Goal: Information Seeking & Learning: Learn about a topic

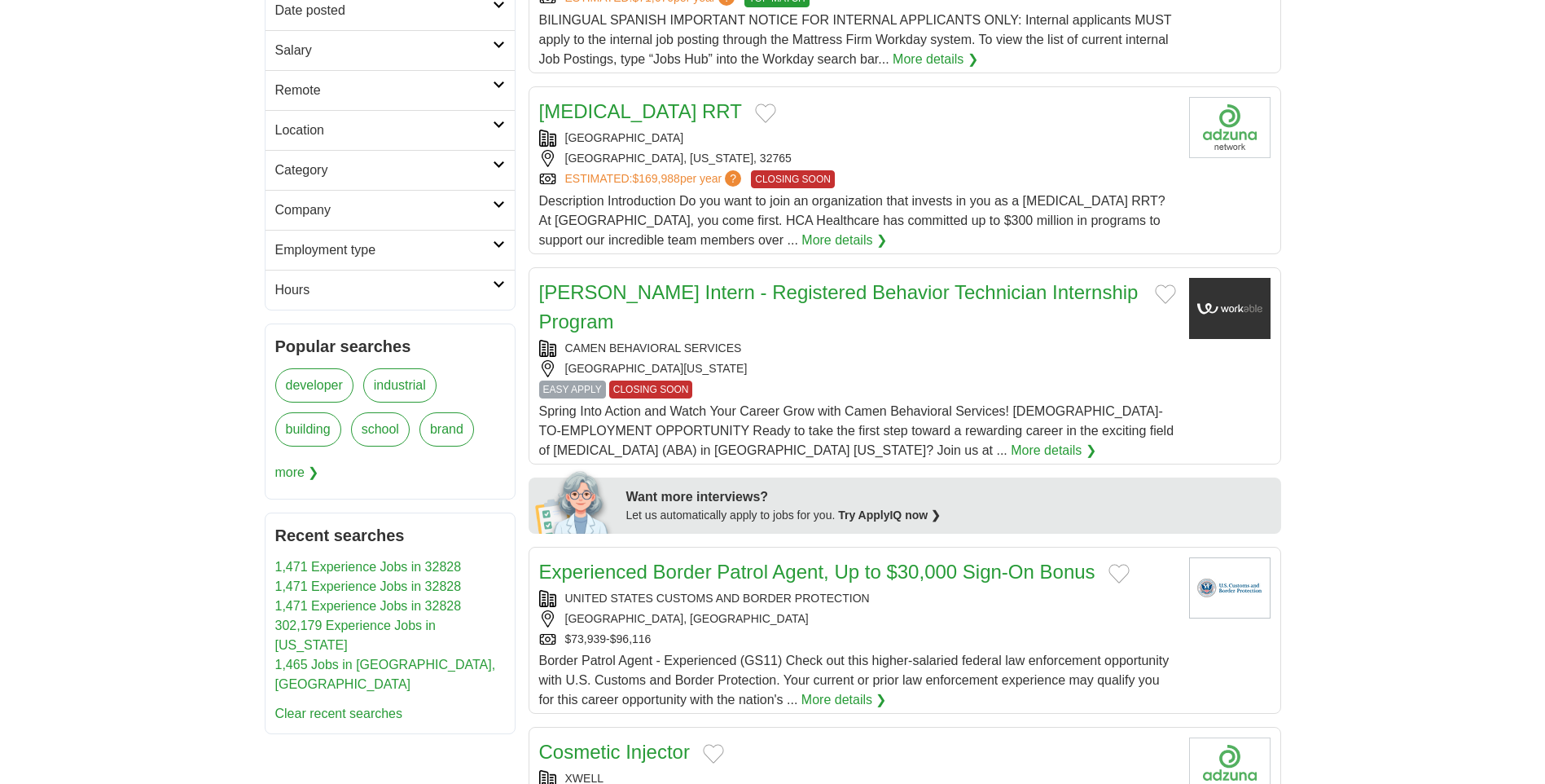
scroll to position [163, 0]
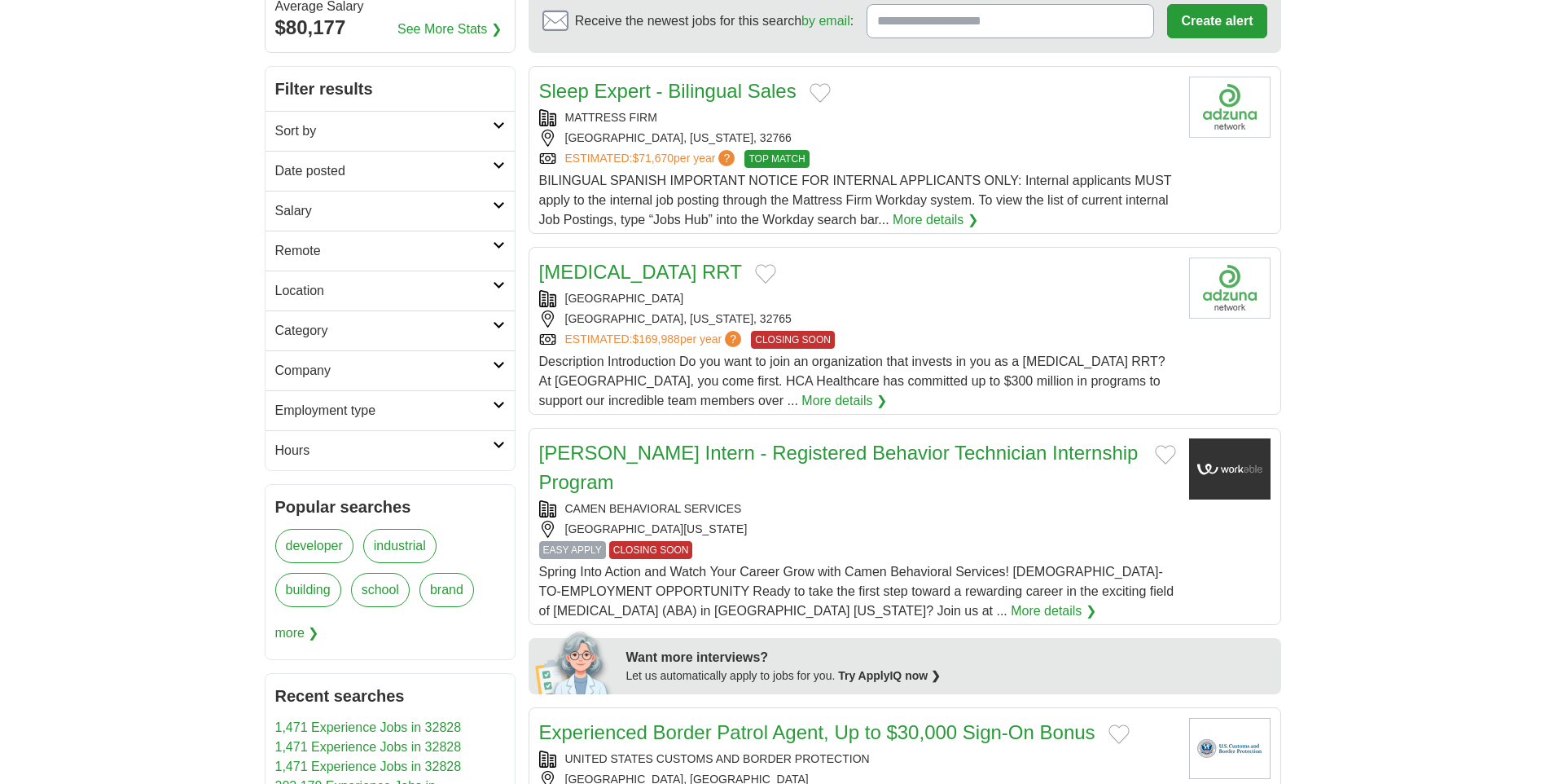
click at [504, 283] on icon at bounding box center [499, 285] width 13 height 8
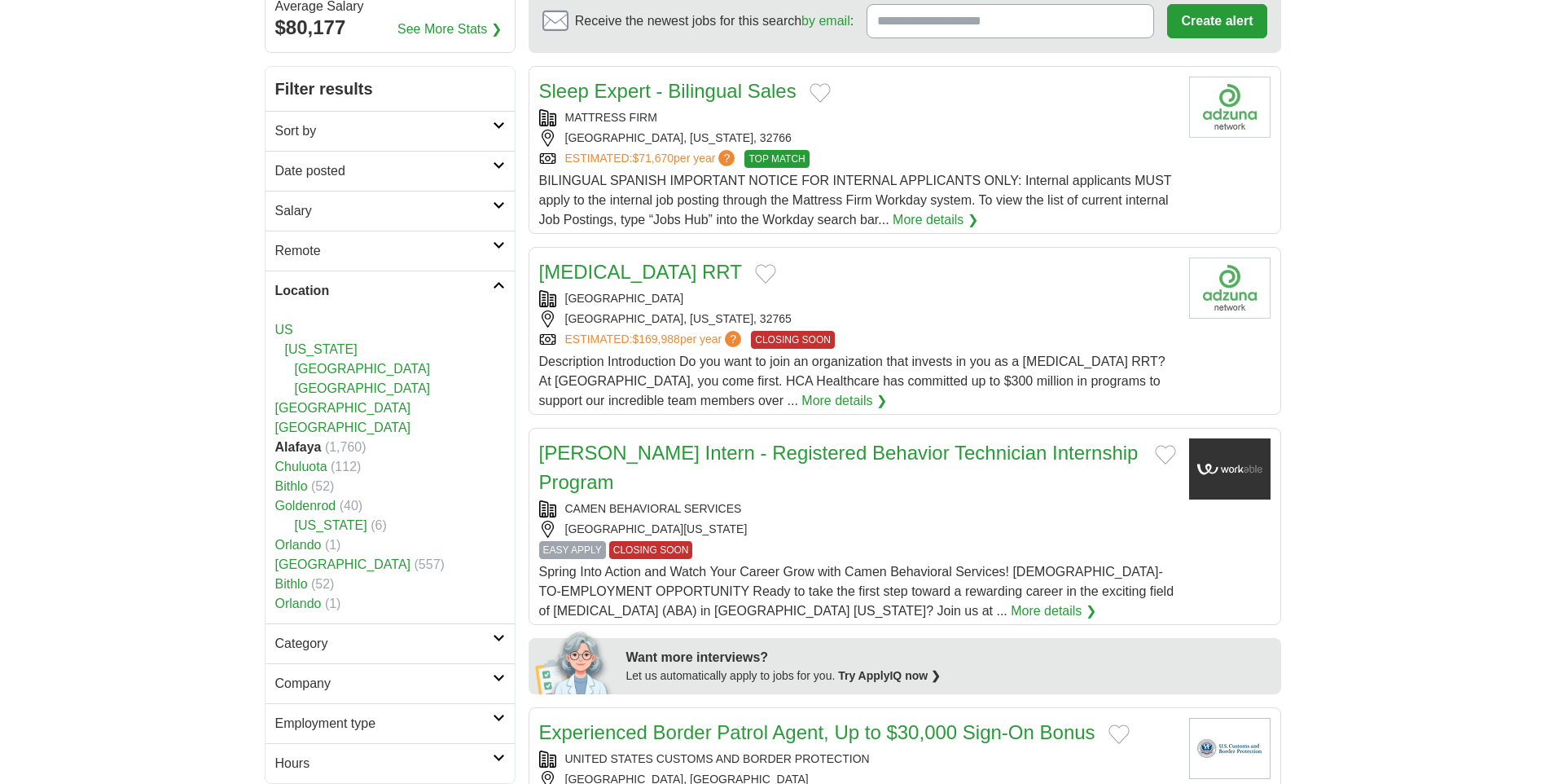
click at [335, 382] on link "[GEOGRAPHIC_DATA]" at bounding box center [363, 388] width 136 height 14
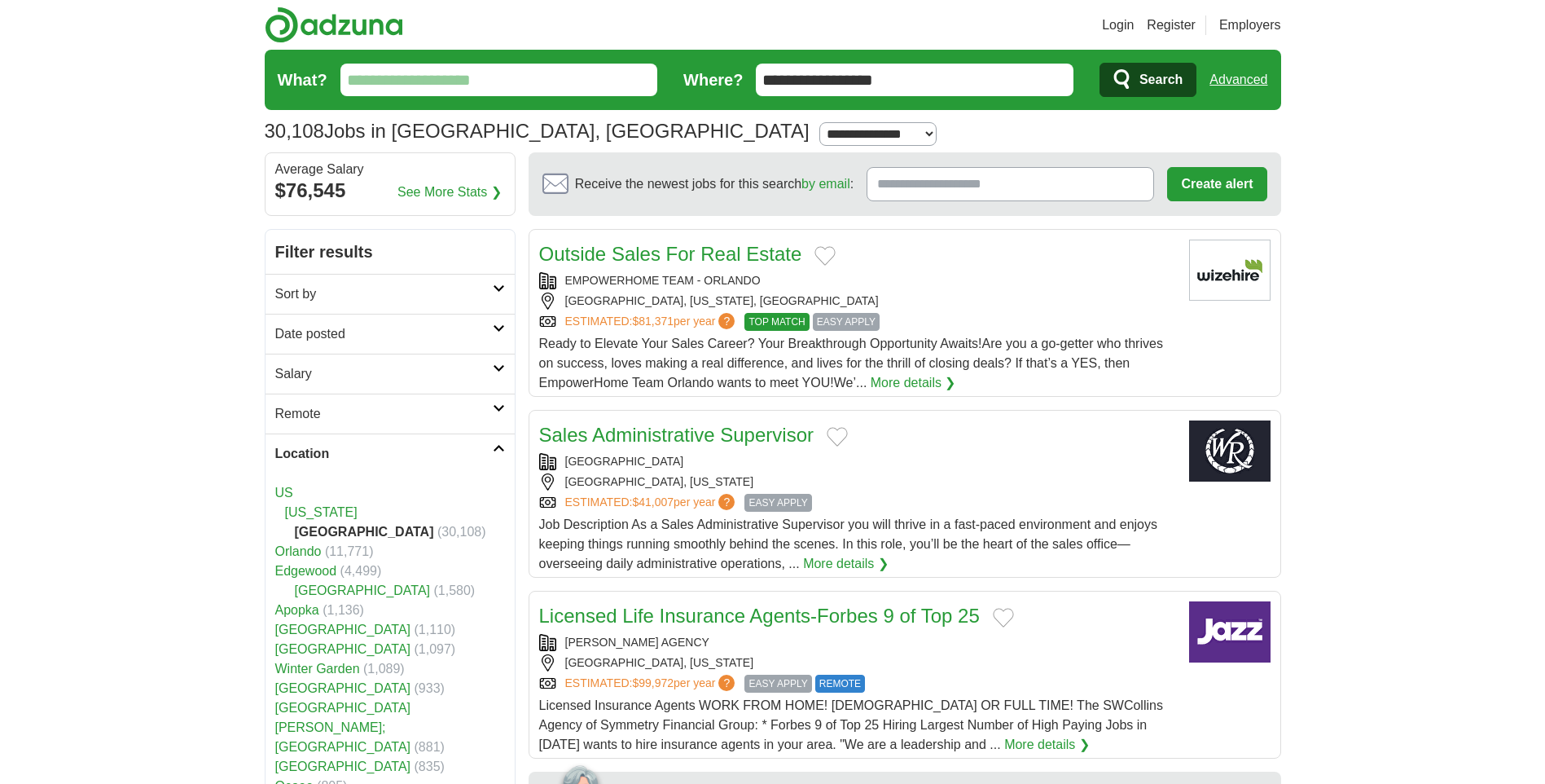
click at [820, 133] on select "**********" at bounding box center [878, 133] width 117 height 23
select select "*"
click at [820, 122] on select "**********" at bounding box center [878, 133] width 117 height 23
drag, startPoint x: 935, startPoint y: 81, endPoint x: 709, endPoint y: 79, distance: 226.0
click at [709, 79] on form "**********" at bounding box center [773, 79] width 1017 height 60
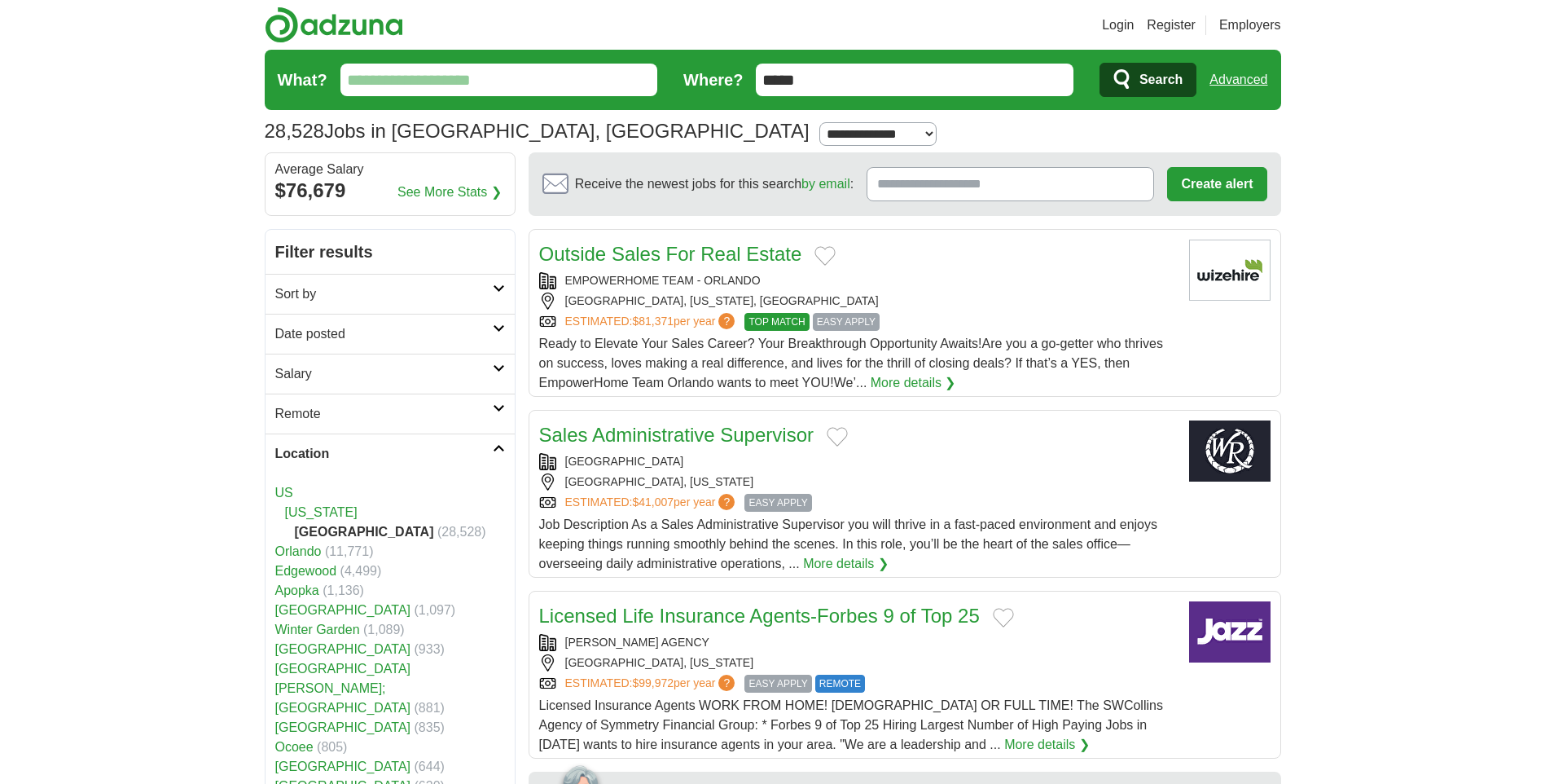
type input "*****"
click at [1099, 63] on button "Search" at bounding box center [1148, 79] width 97 height 34
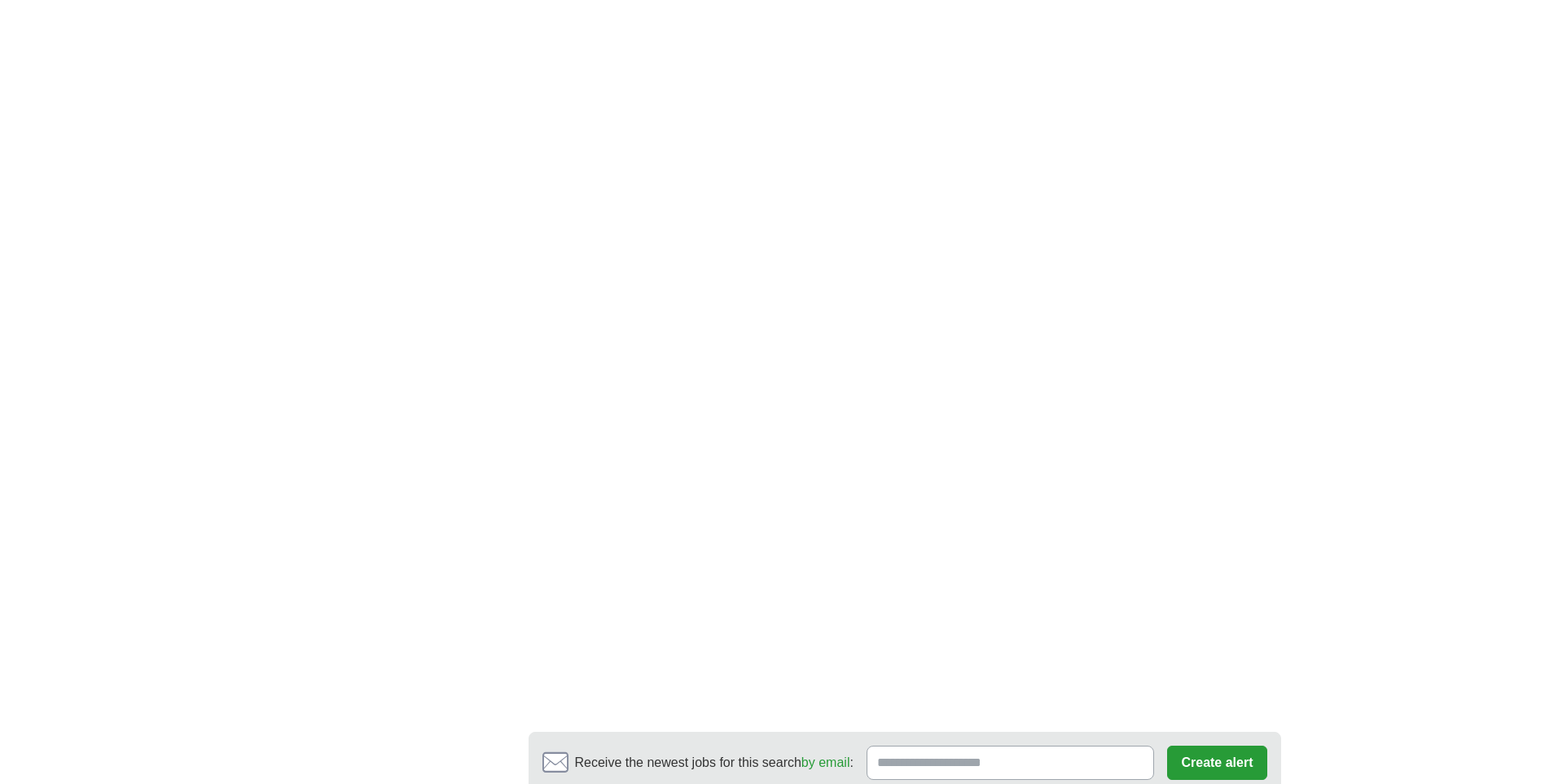
scroll to position [2606, 0]
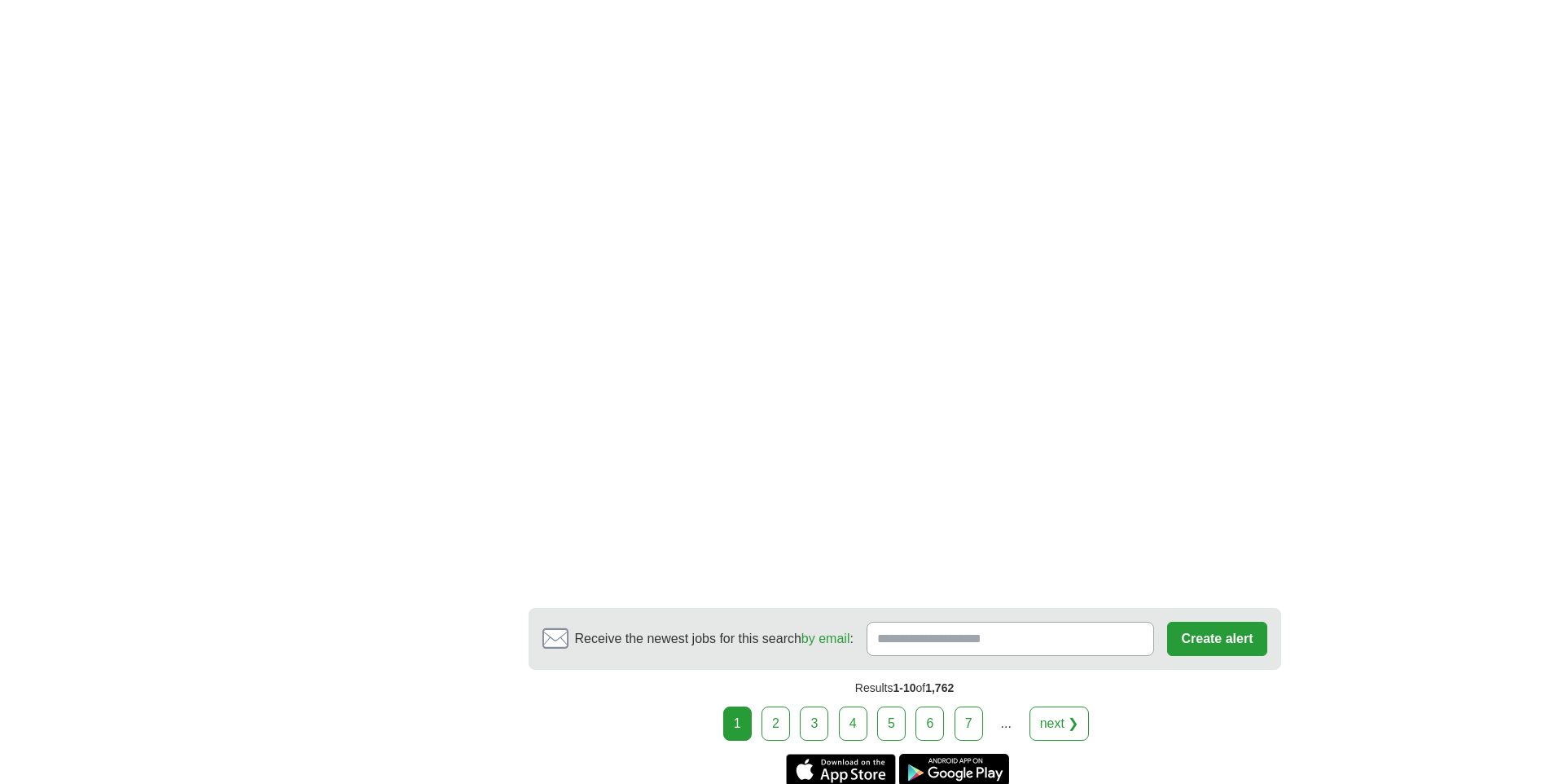
click at [1070, 707] on link "next ❯" at bounding box center [1060, 723] width 60 height 34
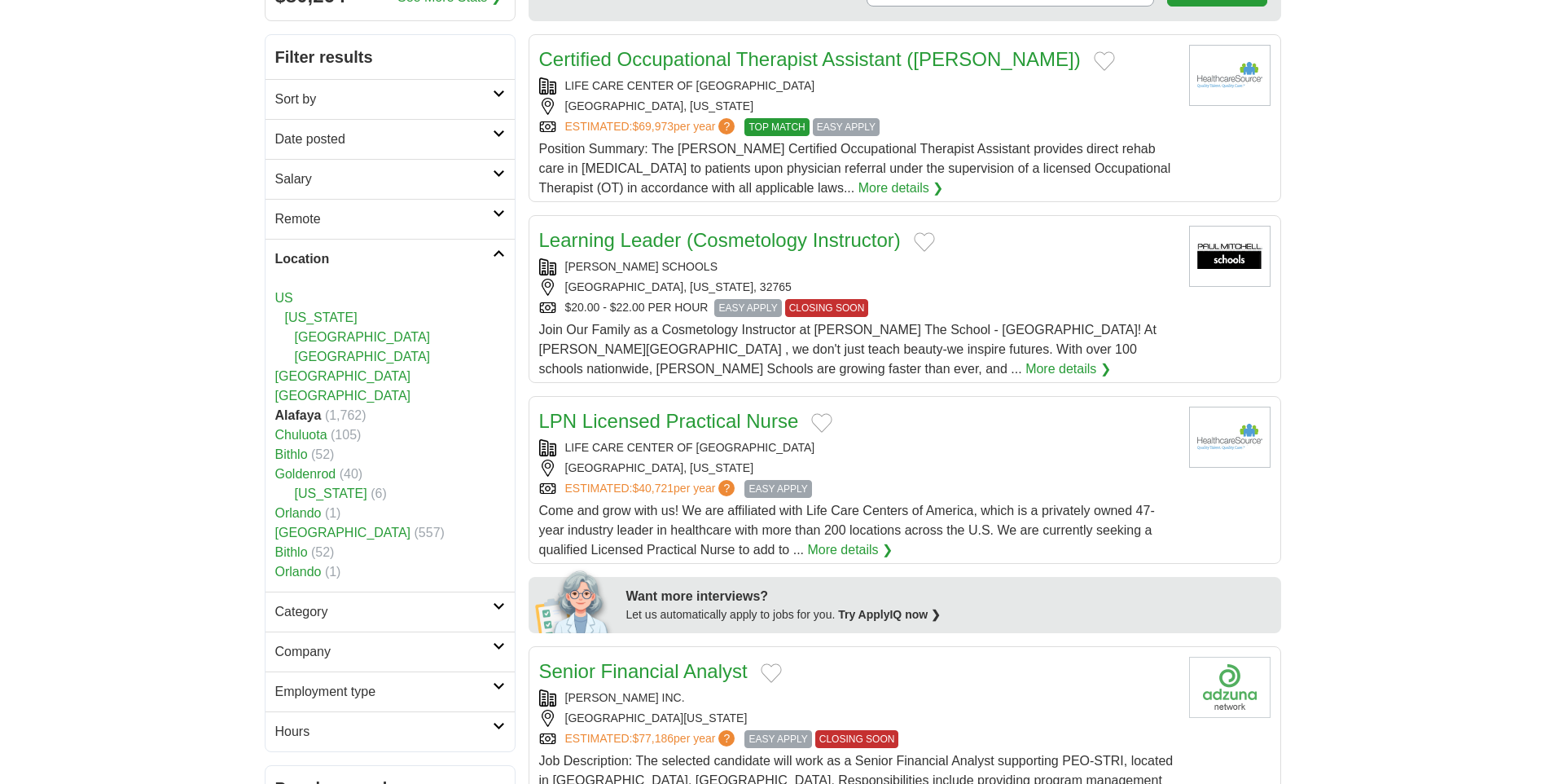
scroll to position [245, 0]
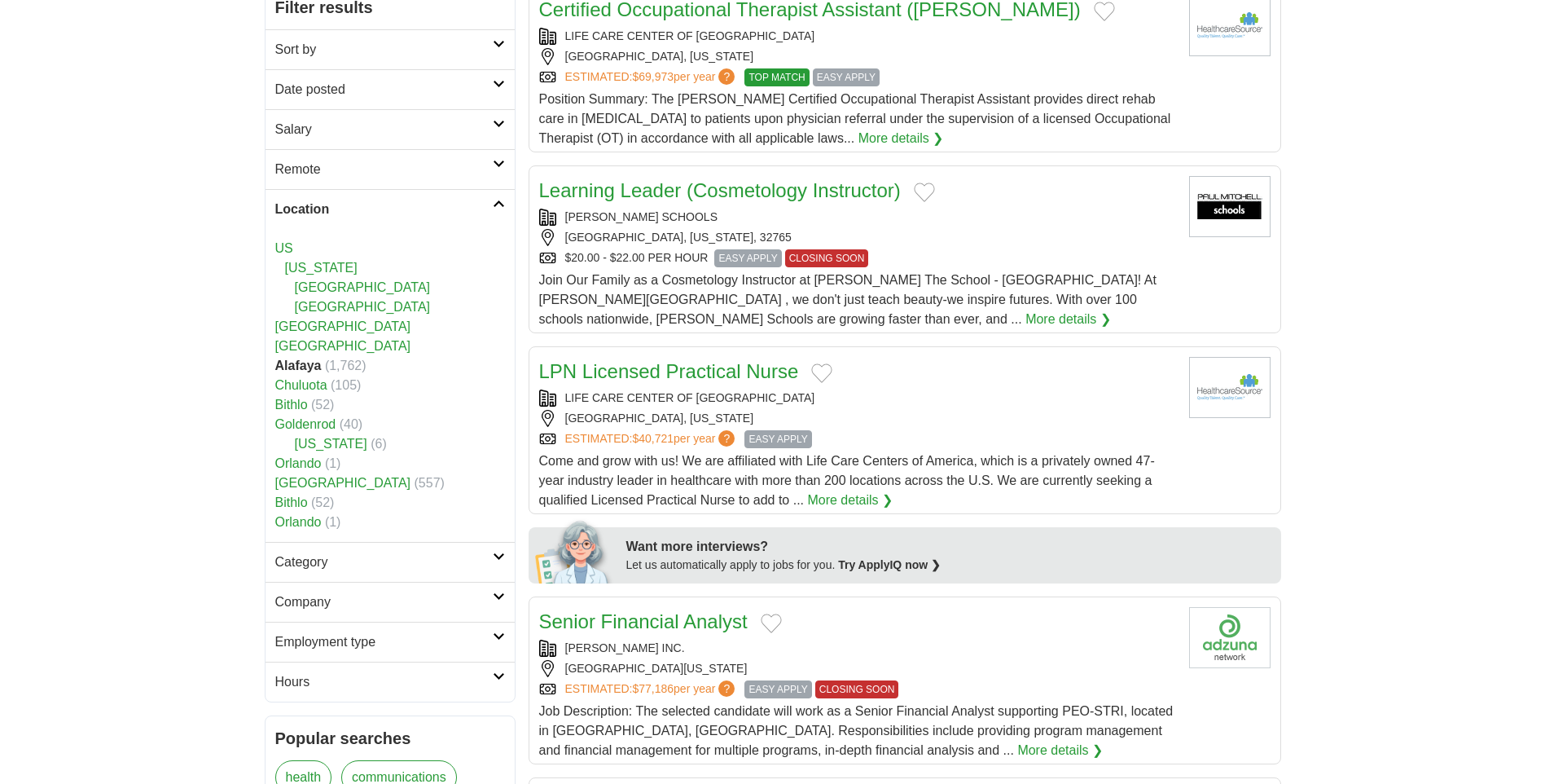
click at [1026, 320] on link "More details ❯" at bounding box center [1068, 319] width 85 height 19
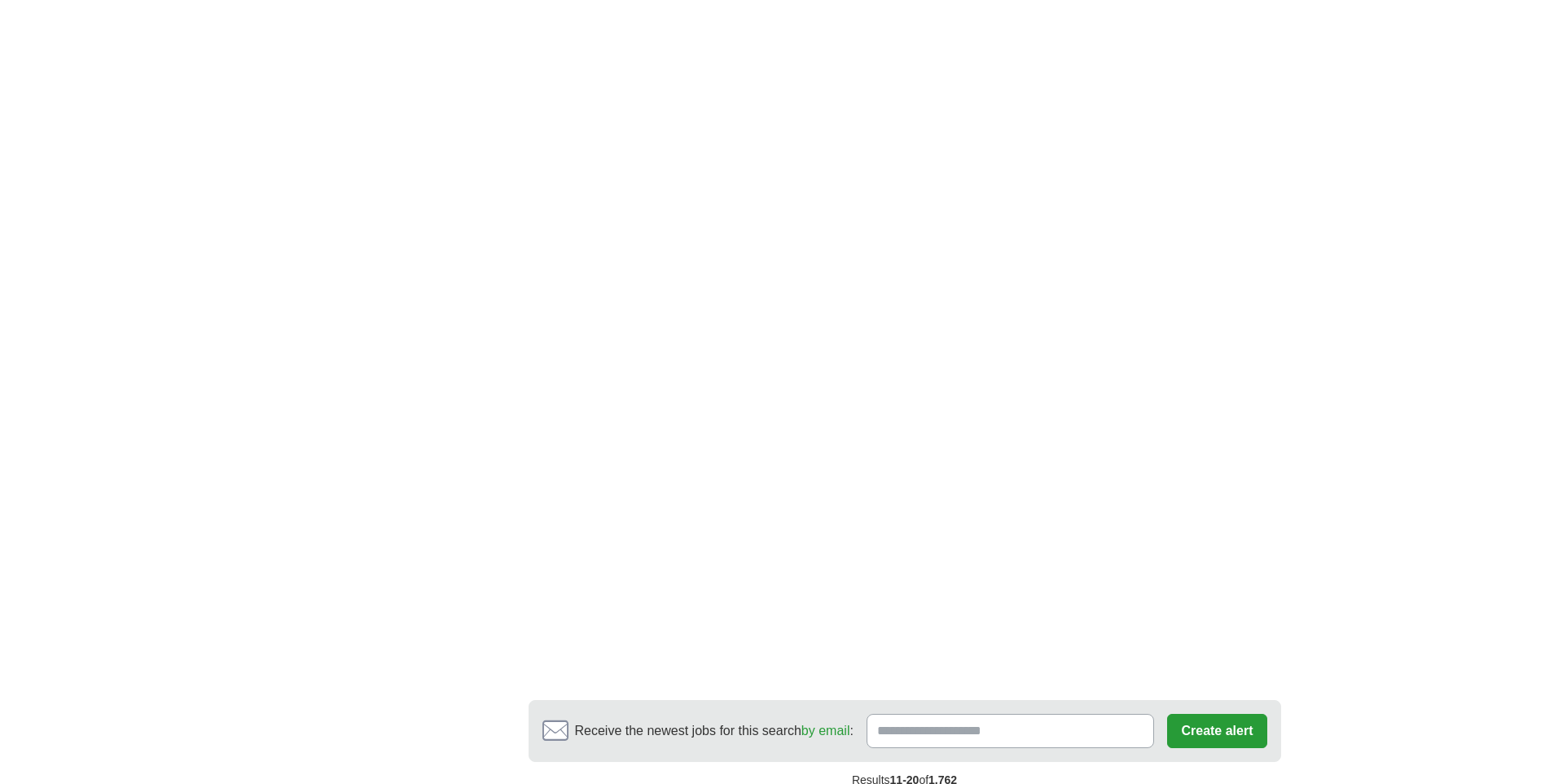
scroll to position [2606, 0]
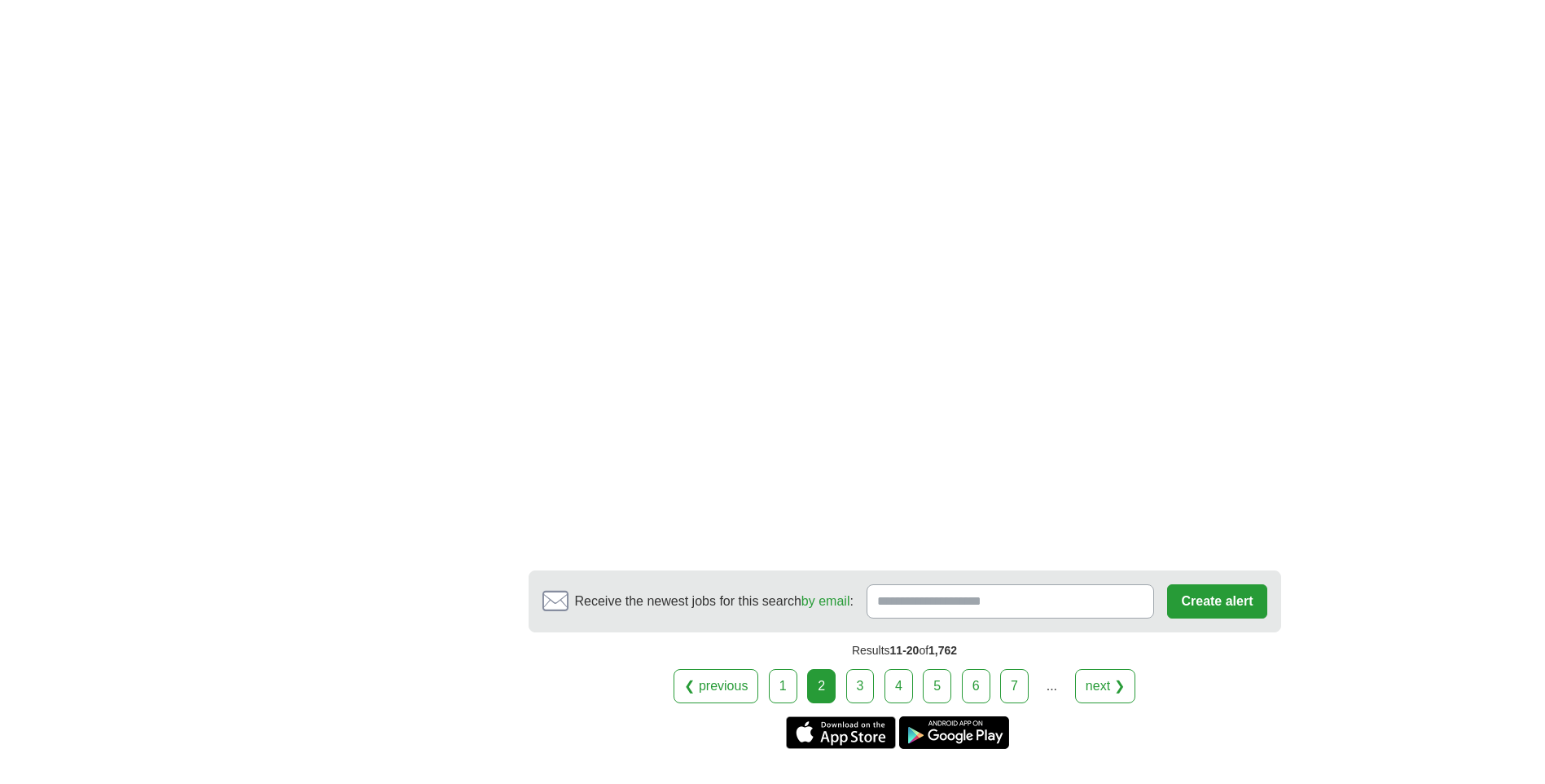
click at [1103, 681] on link "next ❯" at bounding box center [1105, 685] width 60 height 34
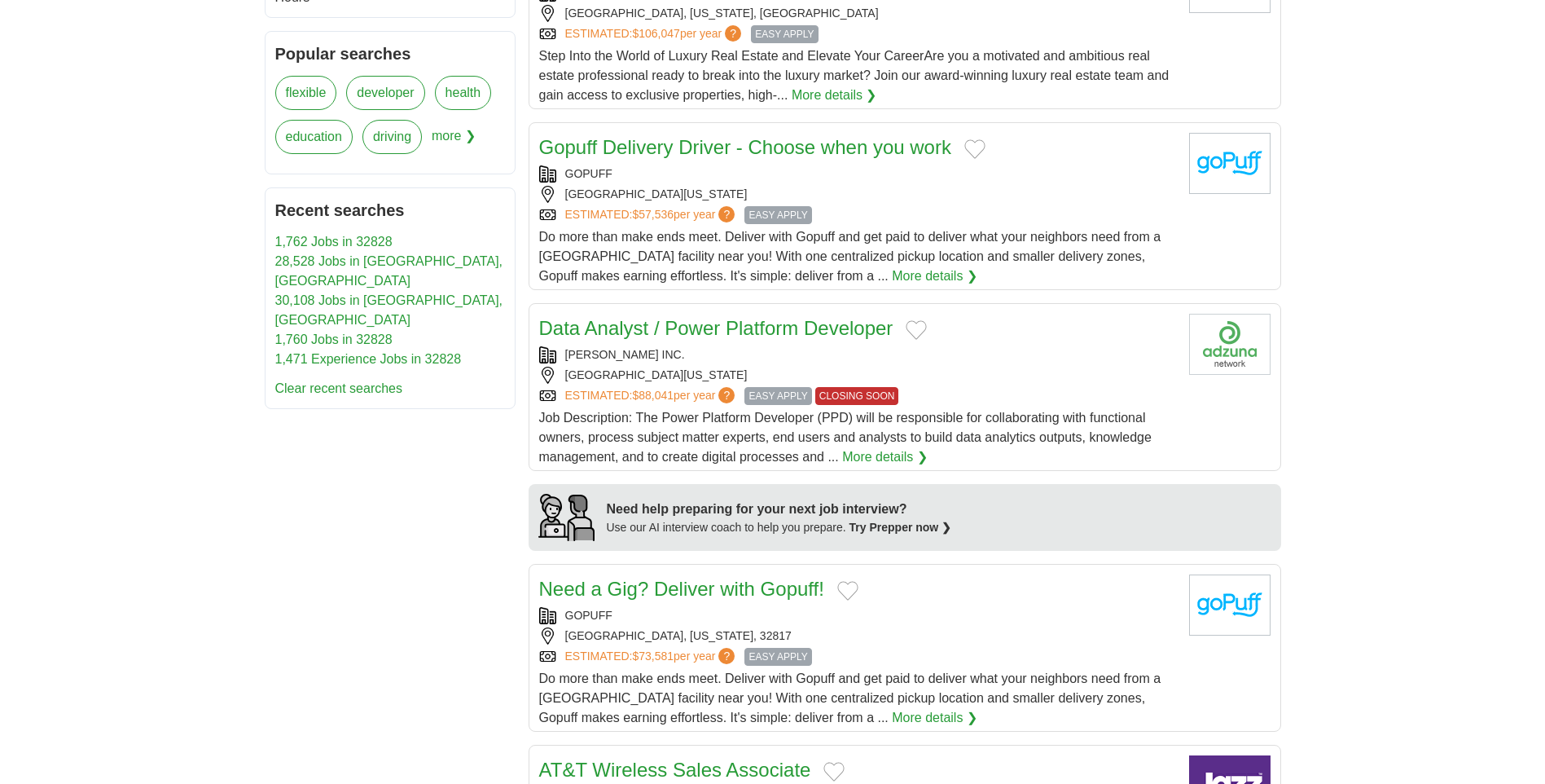
scroll to position [977, 0]
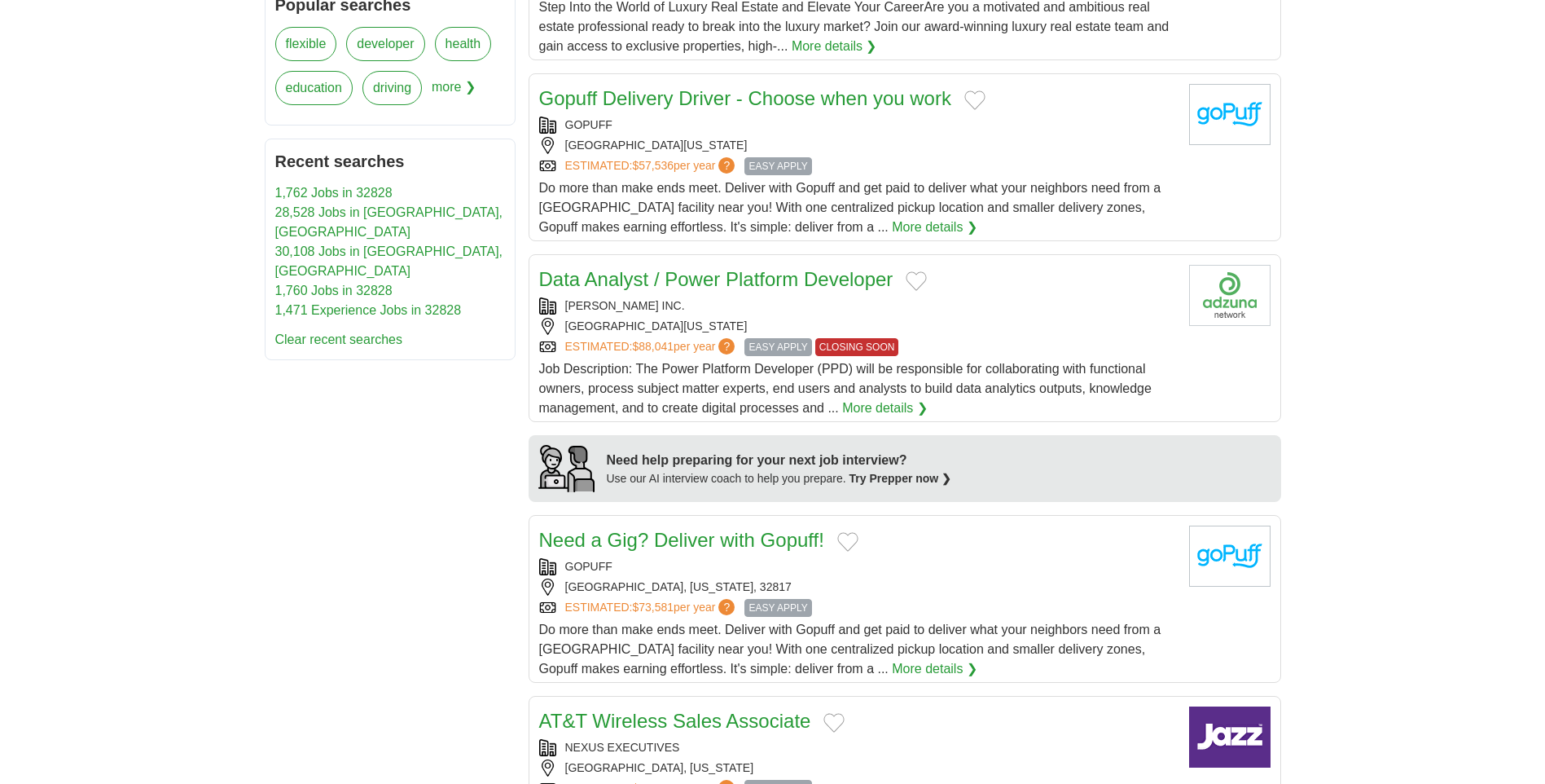
click at [892, 229] on link "More details ❯" at bounding box center [935, 227] width 85 height 19
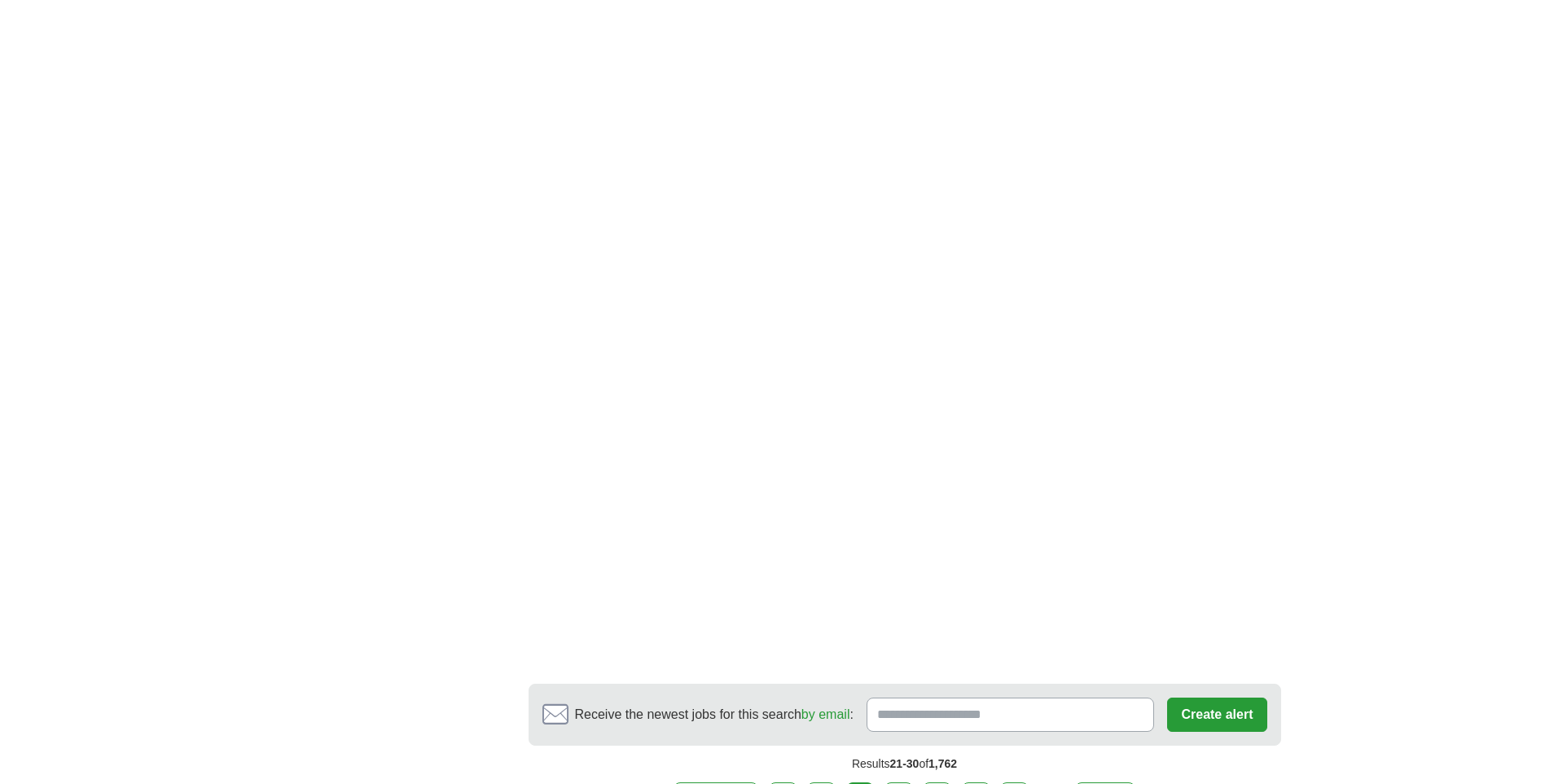
scroll to position [2851, 0]
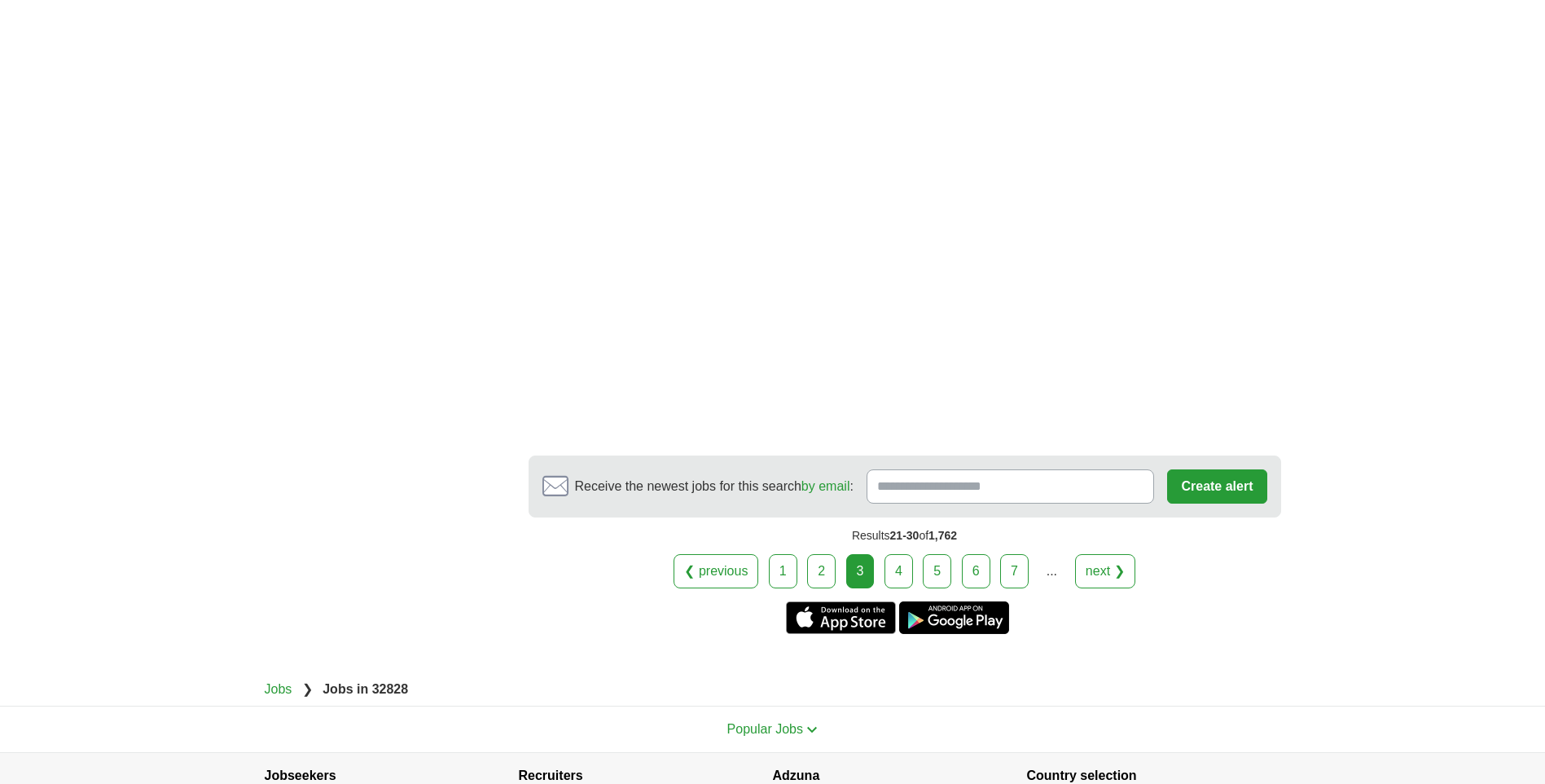
click at [1097, 571] on link "next ❯" at bounding box center [1105, 570] width 60 height 34
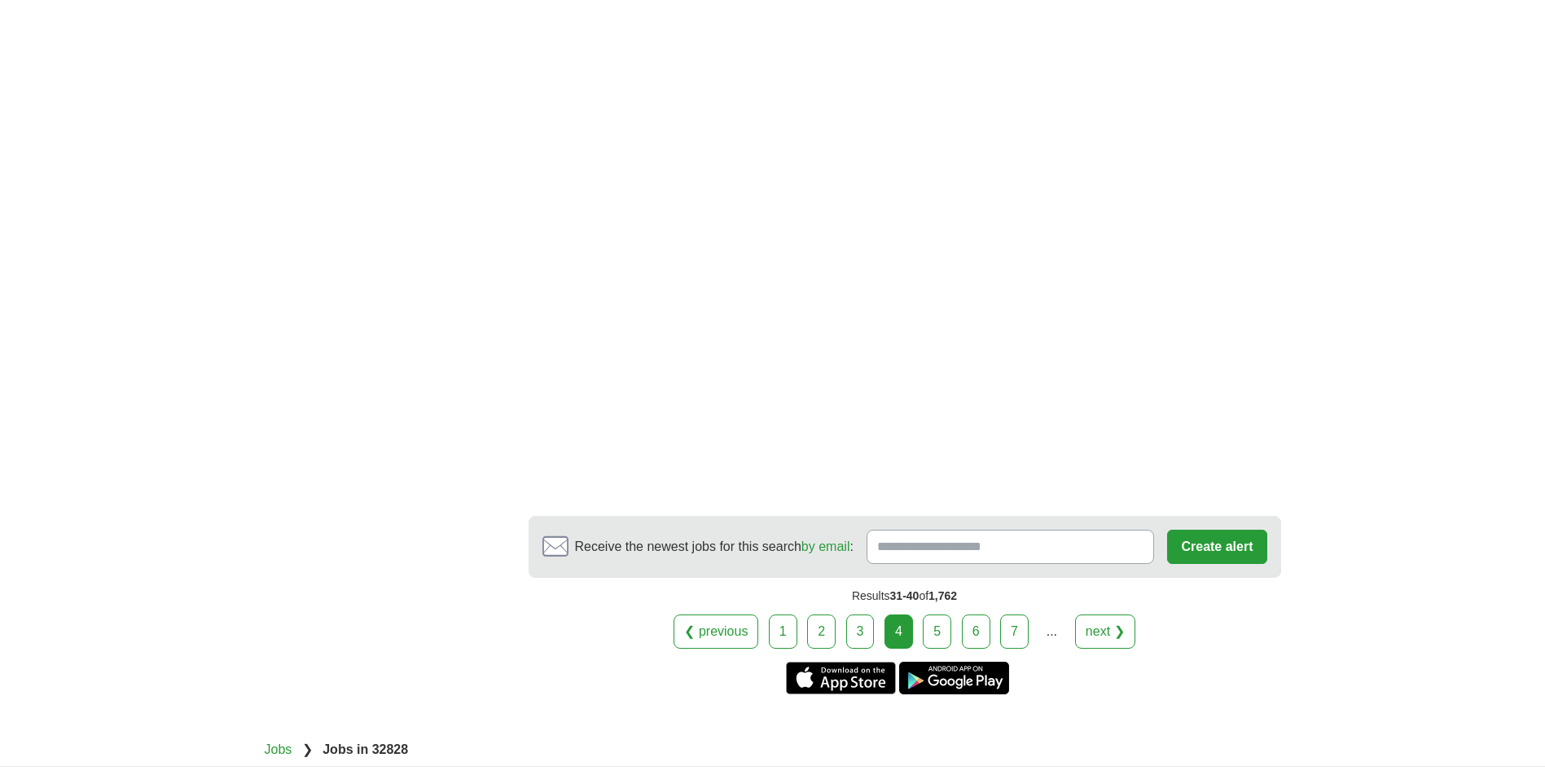
scroll to position [2851, 0]
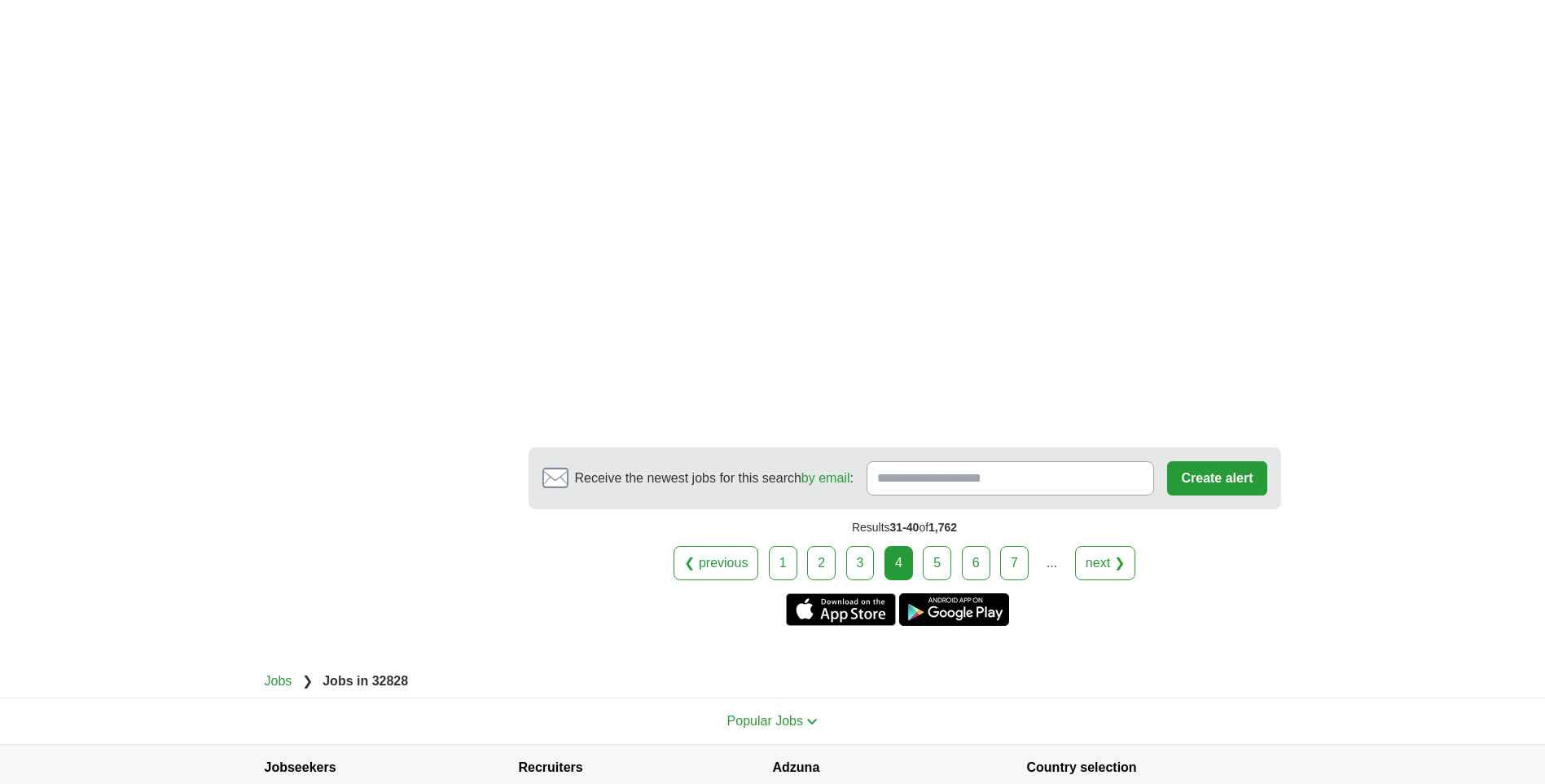
click at [938, 567] on link "5" at bounding box center [937, 563] width 28 height 34
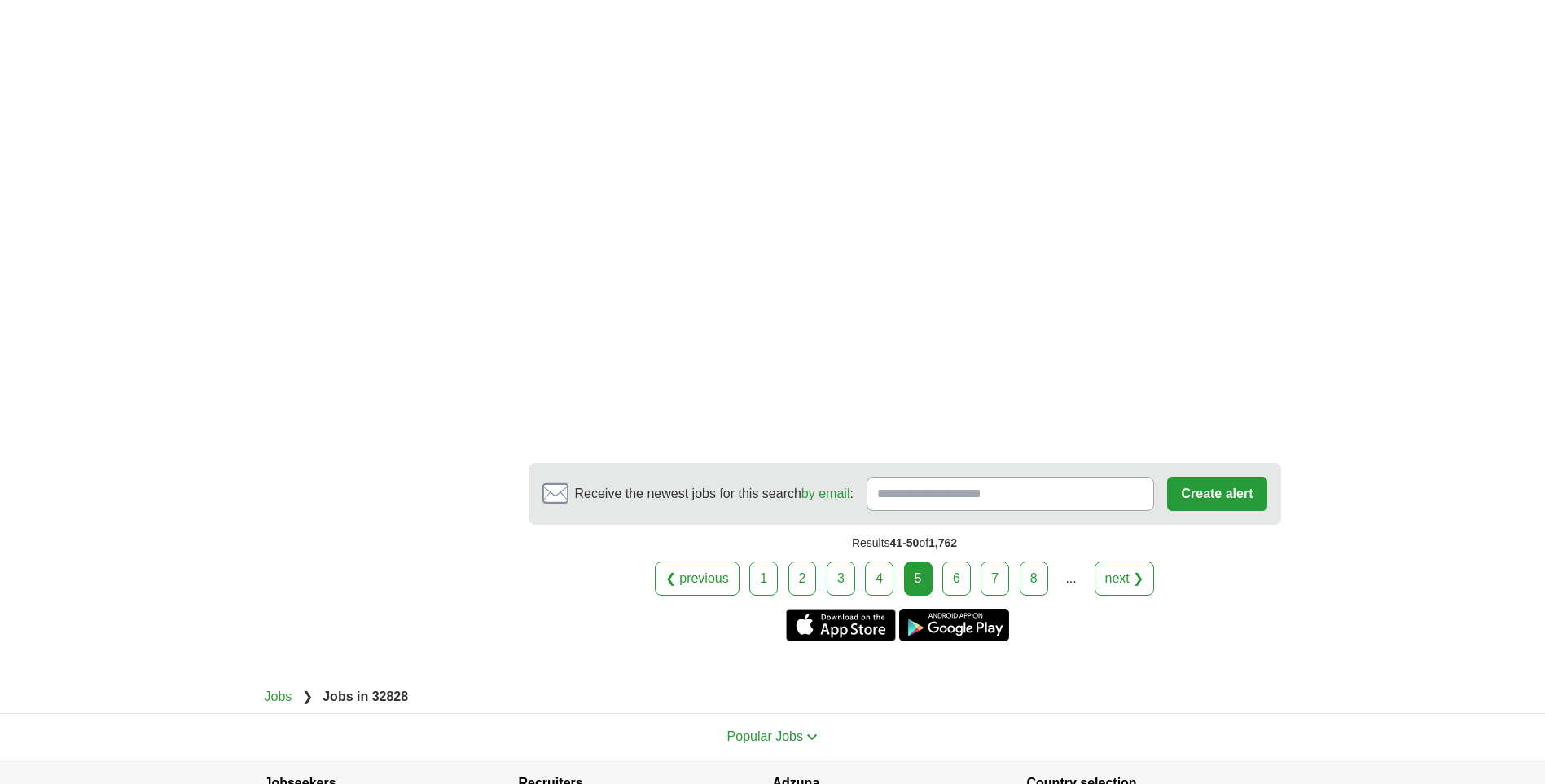
scroll to position [2770, 0]
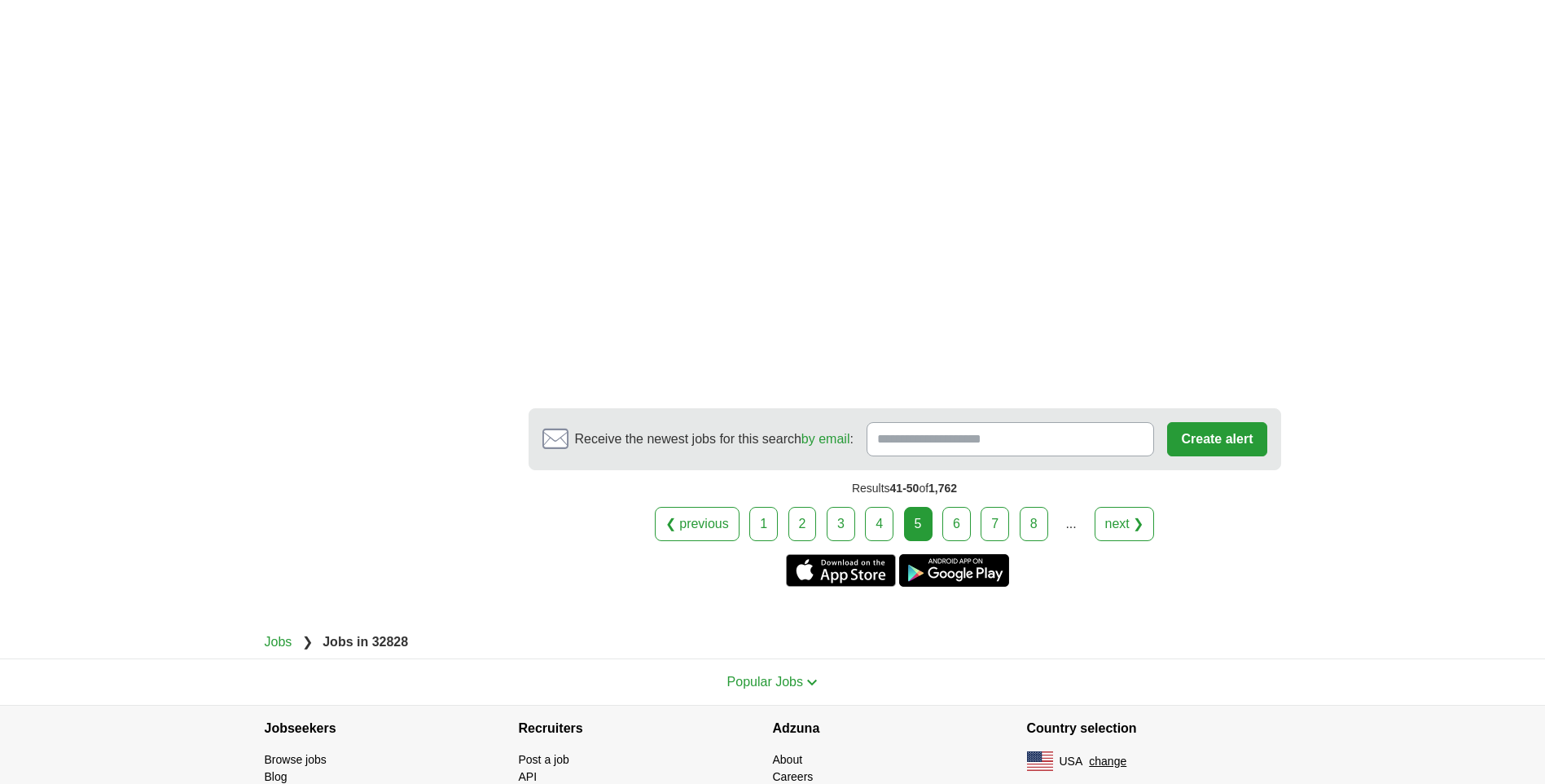
click at [1136, 507] on link "next ❯" at bounding box center [1124, 523] width 60 height 34
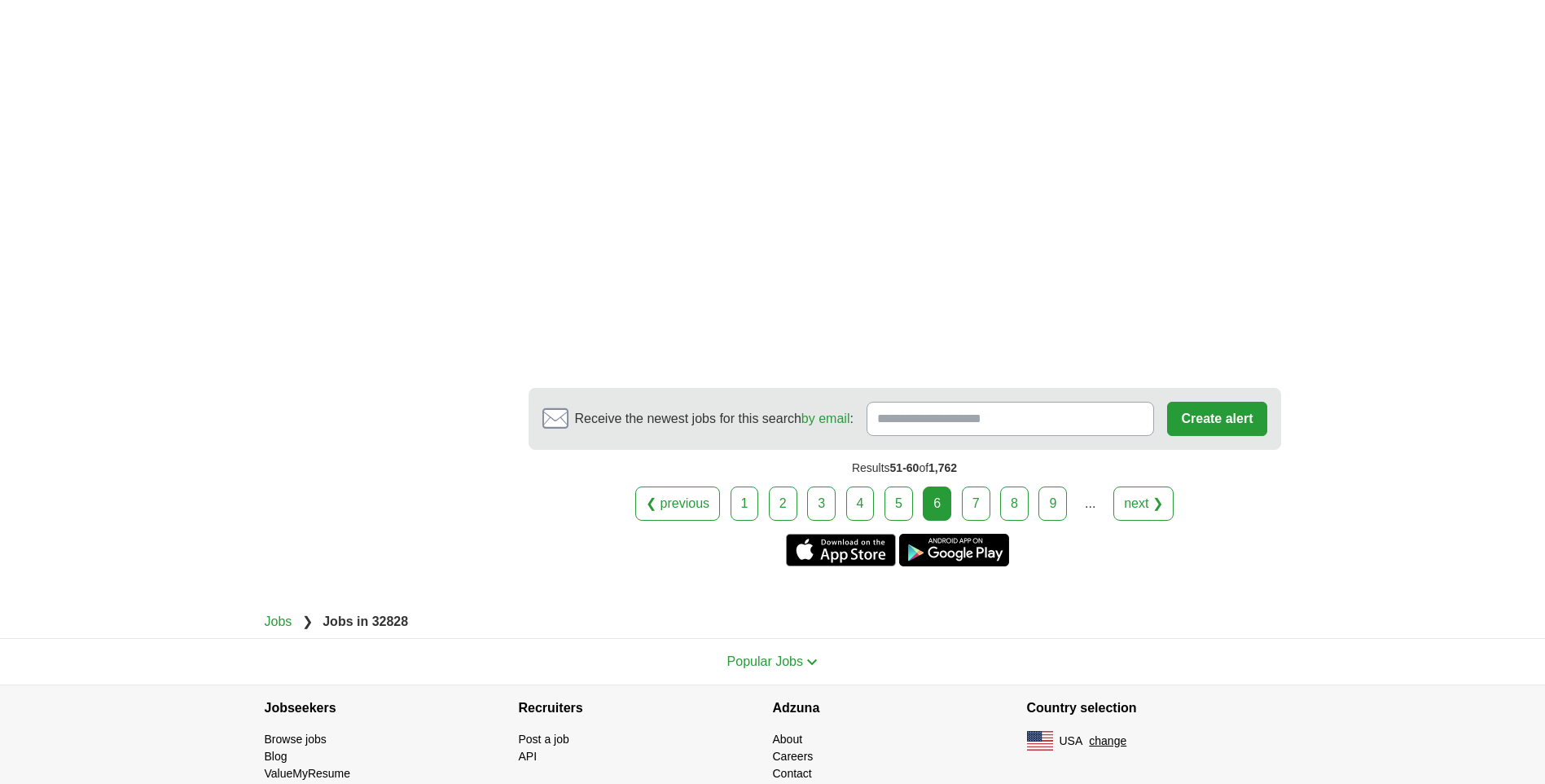
scroll to position [2840, 0]
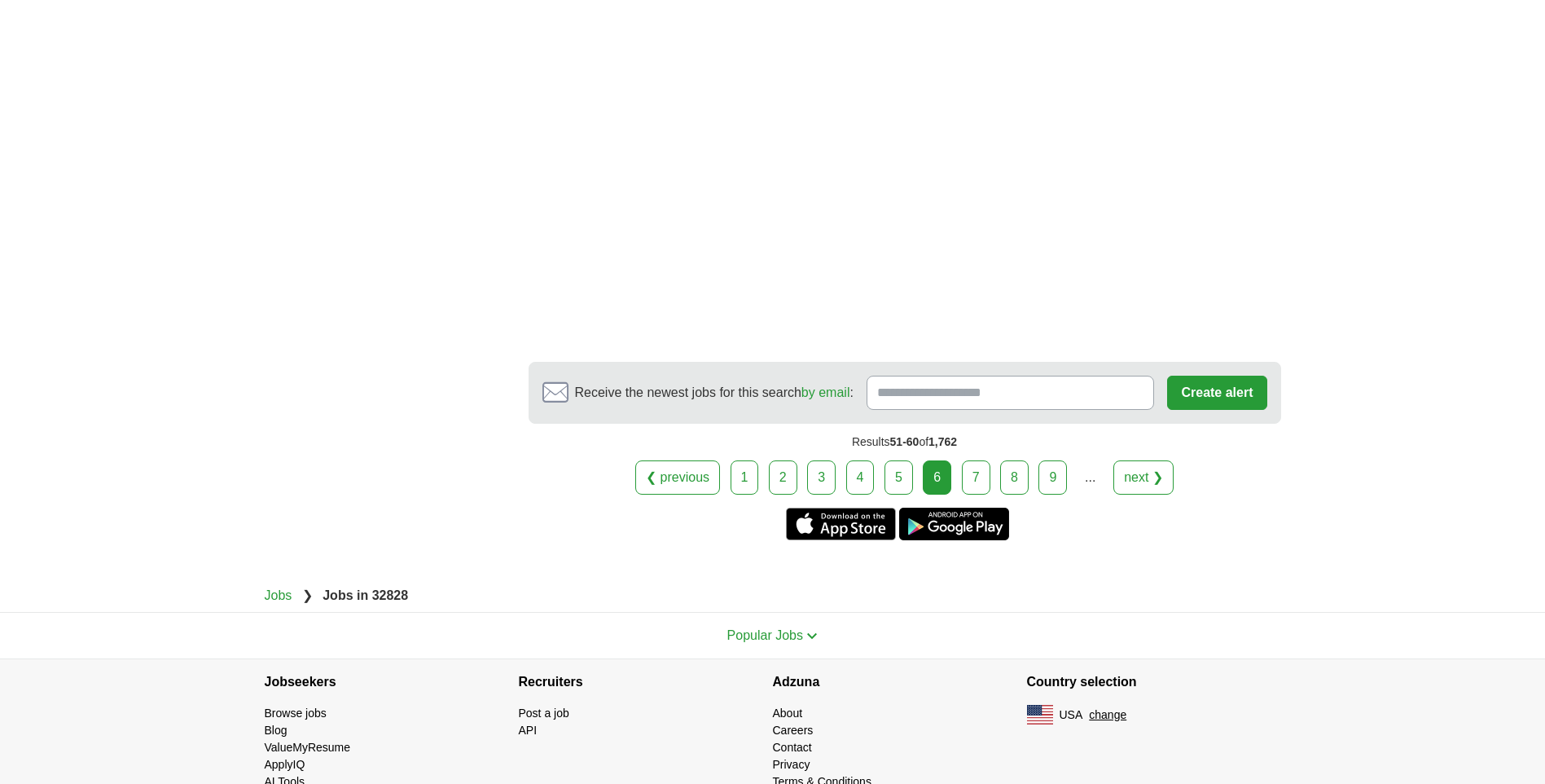
click at [1125, 460] on link "next ❯" at bounding box center [1144, 477] width 60 height 34
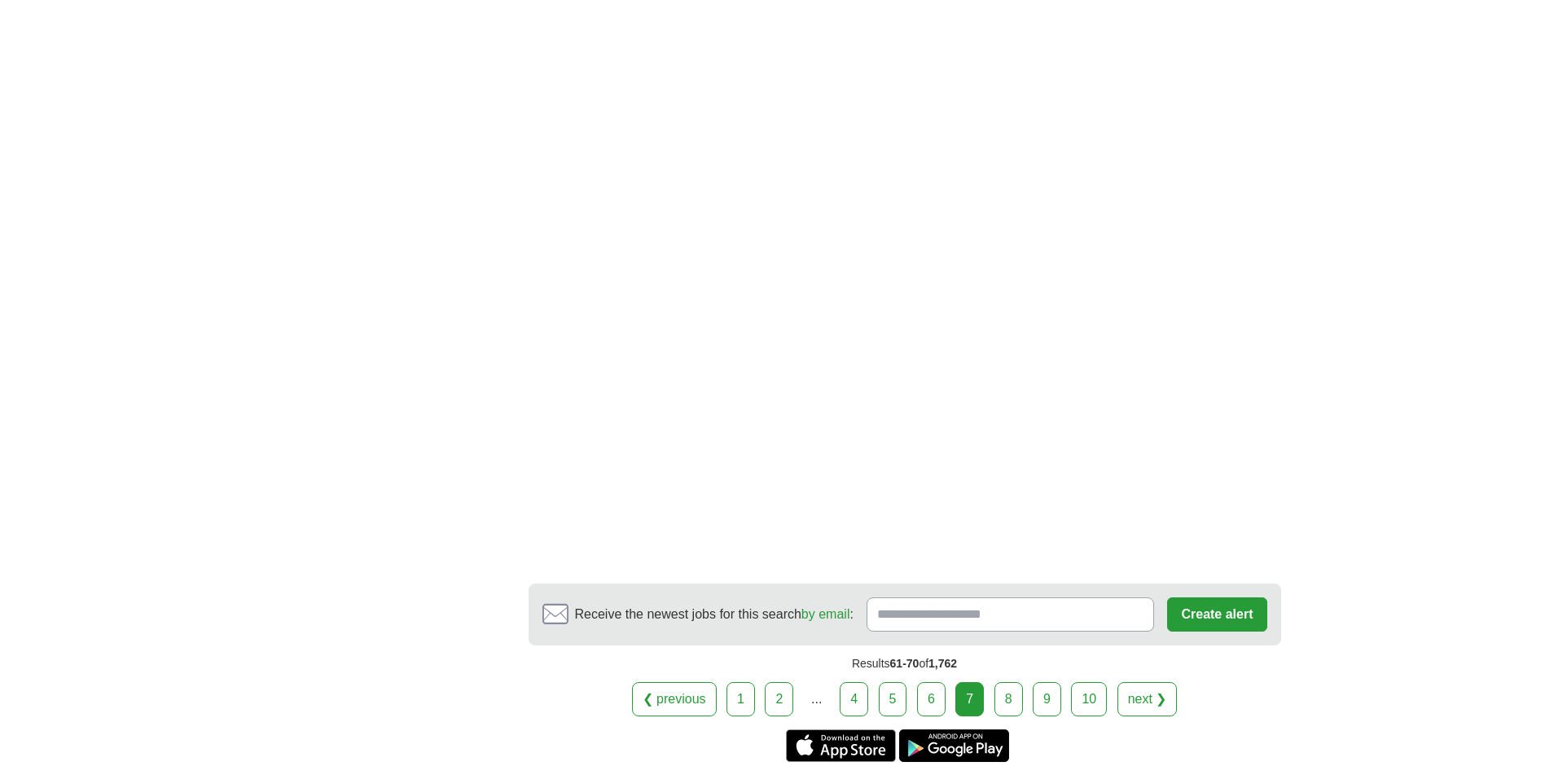
scroll to position [2606, 0]
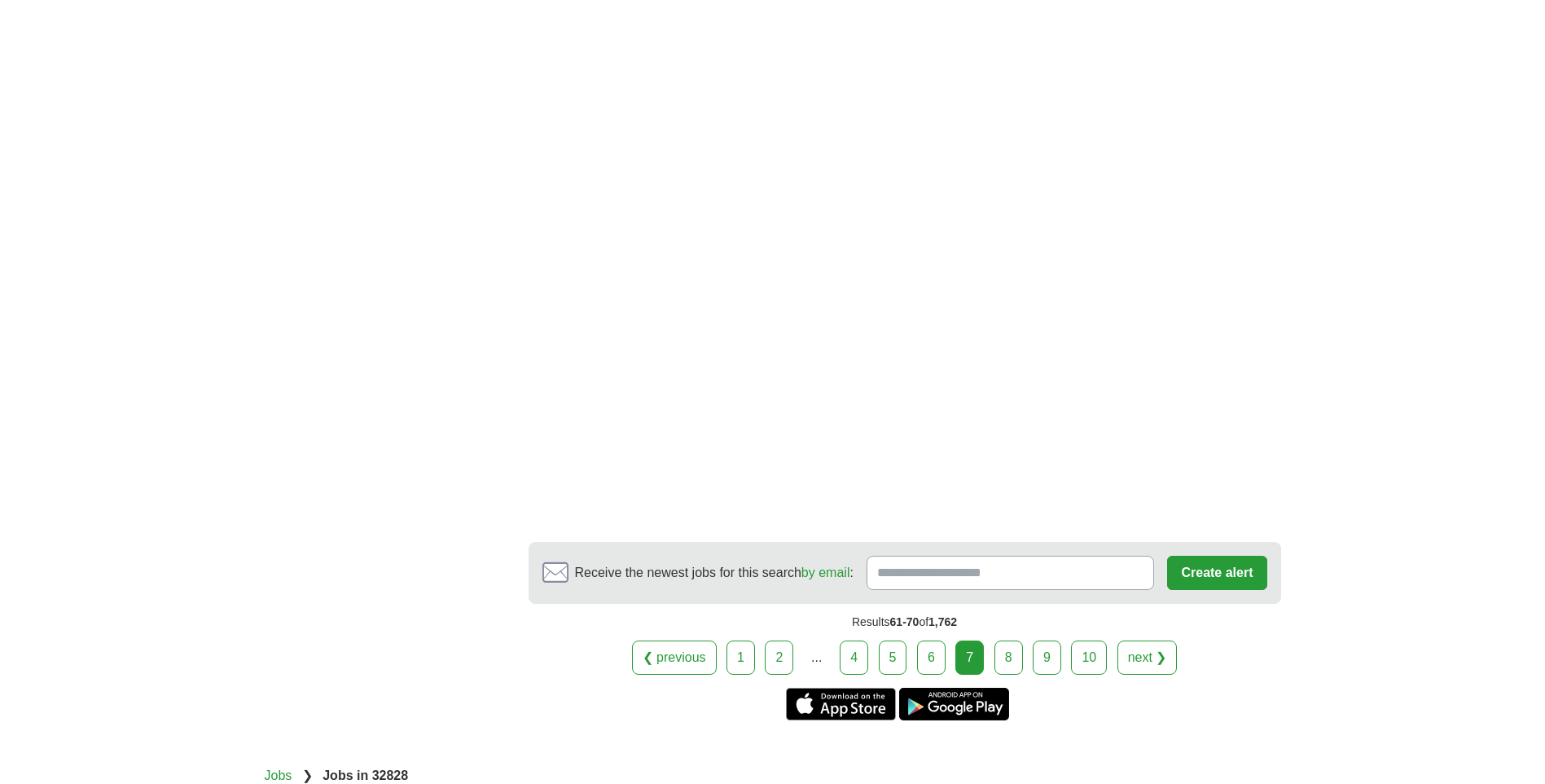
click at [1138, 640] on link "next ❯" at bounding box center [1148, 656] width 60 height 34
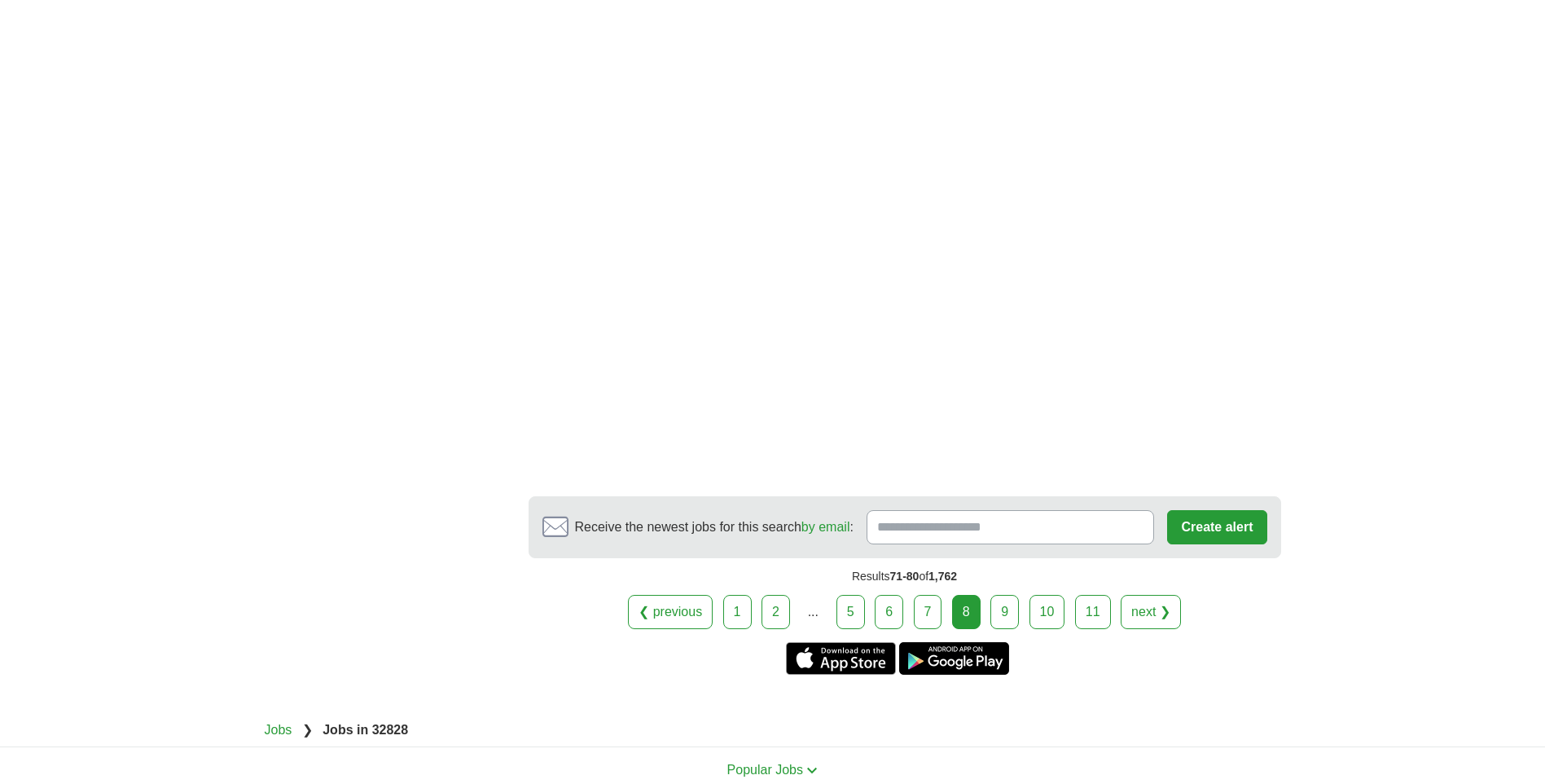
scroll to position [2861, 0]
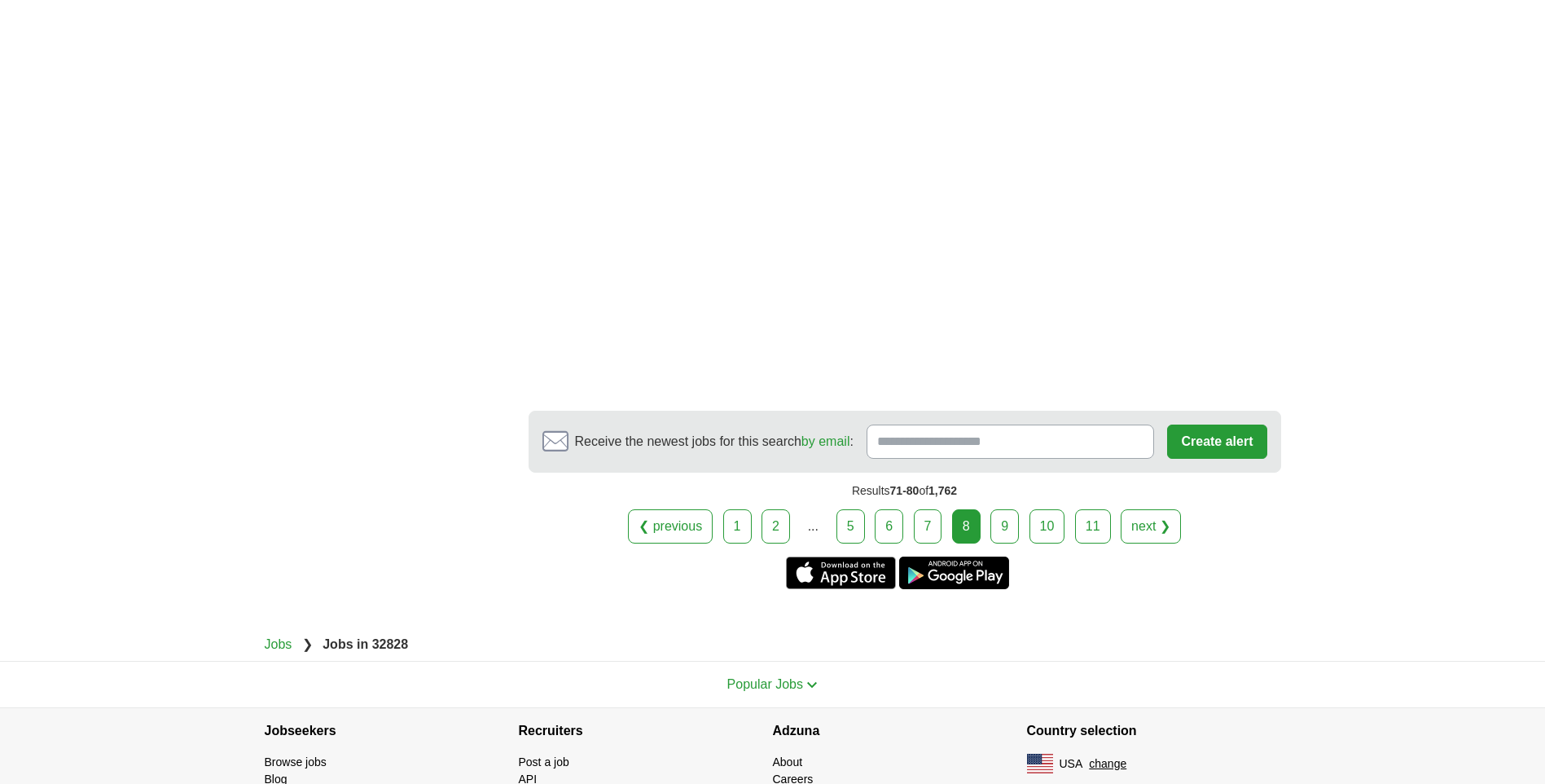
click at [1146, 509] on link "next ❯" at bounding box center [1151, 526] width 60 height 34
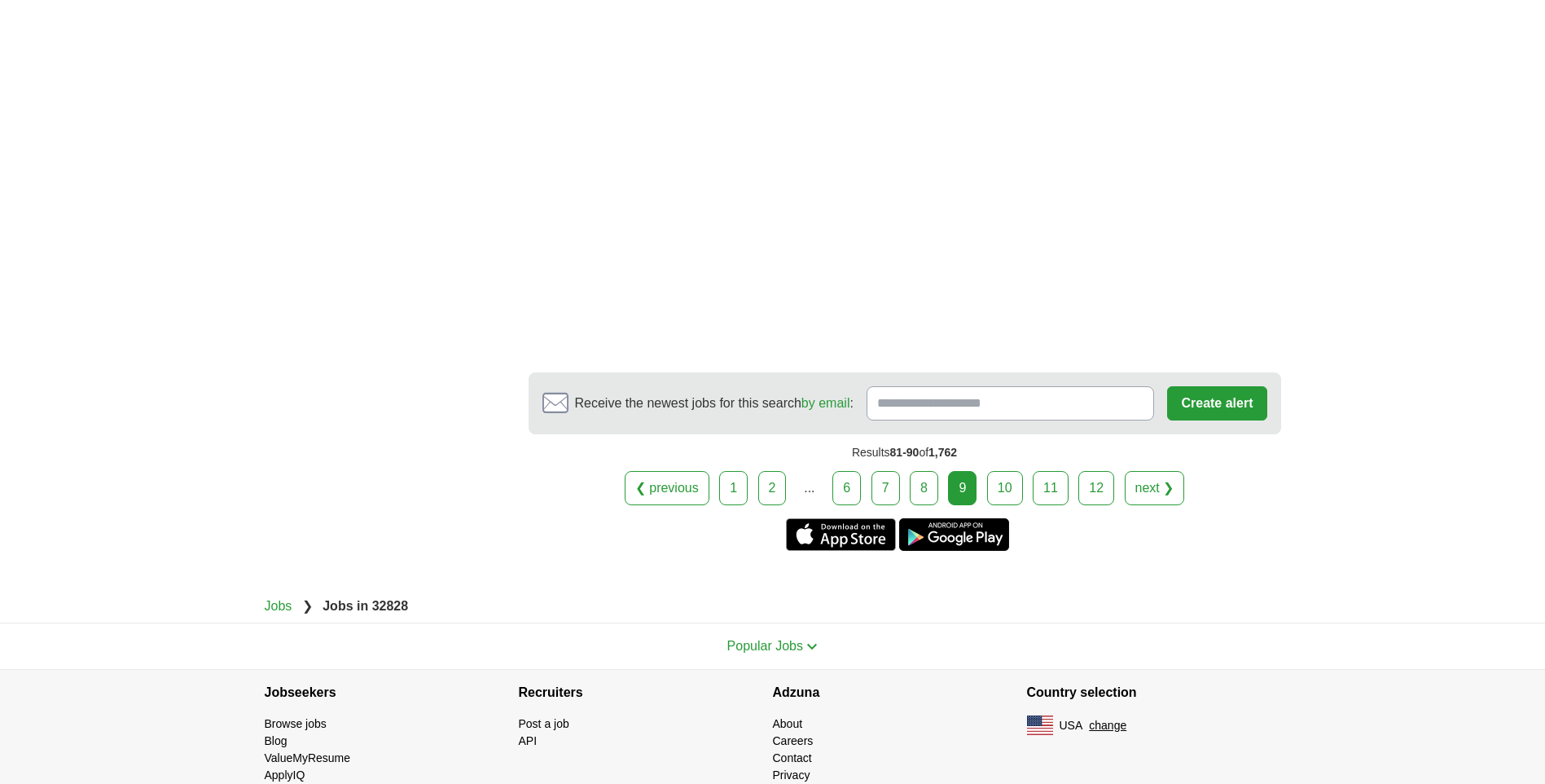
scroll to position [2771, 0]
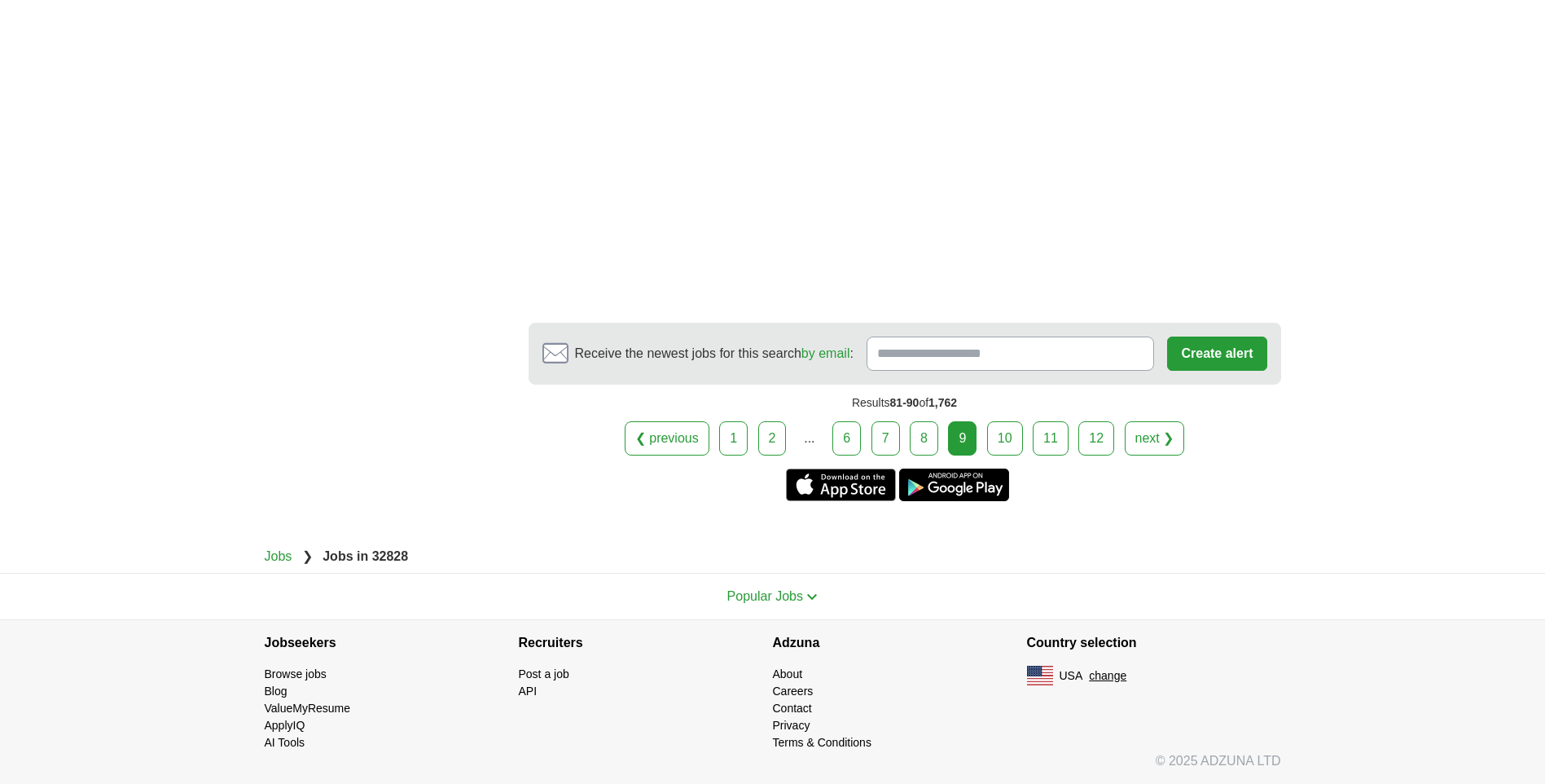
click at [1152, 435] on link "next ❯" at bounding box center [1155, 438] width 60 height 34
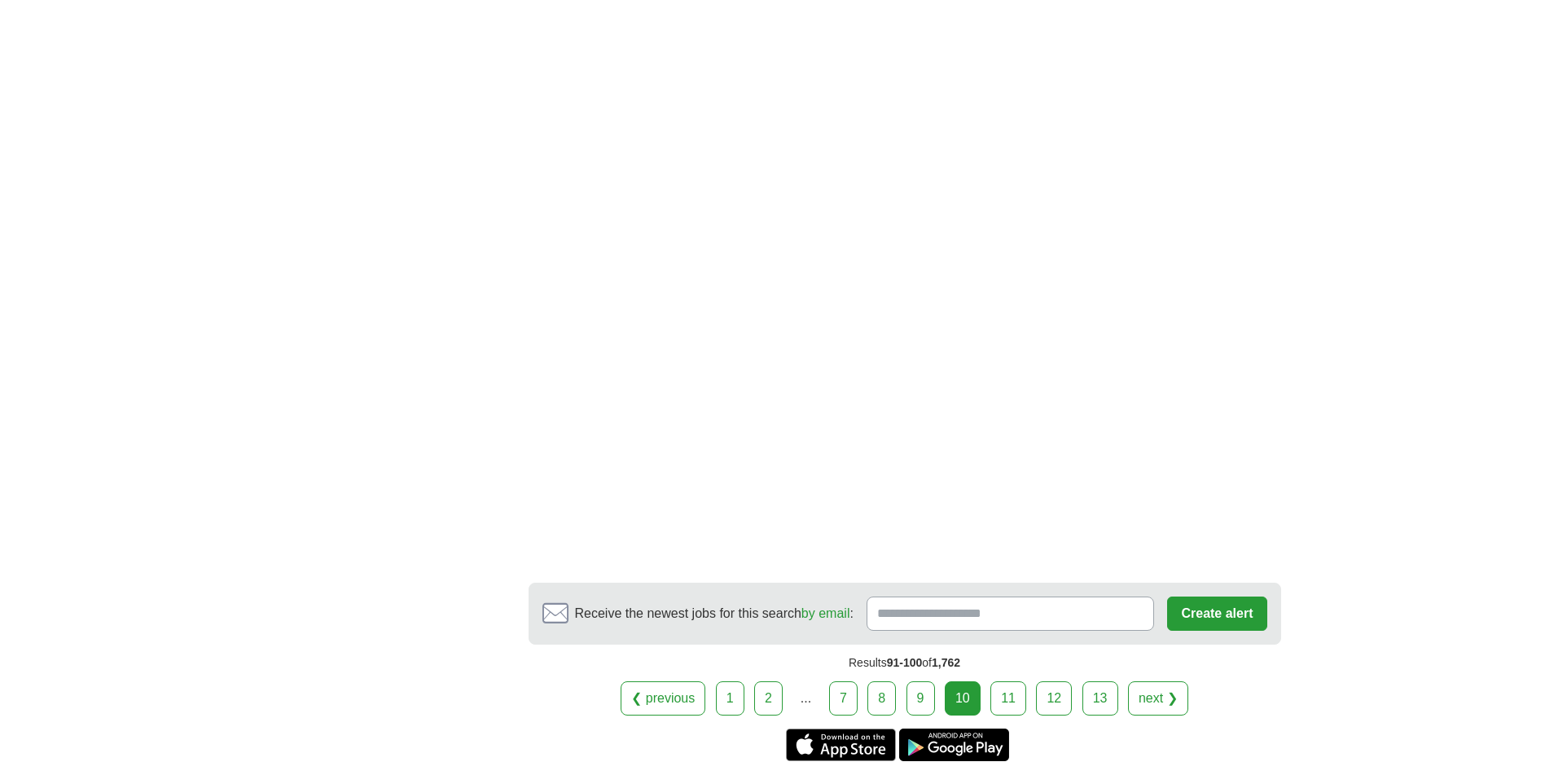
scroll to position [2770, 0]
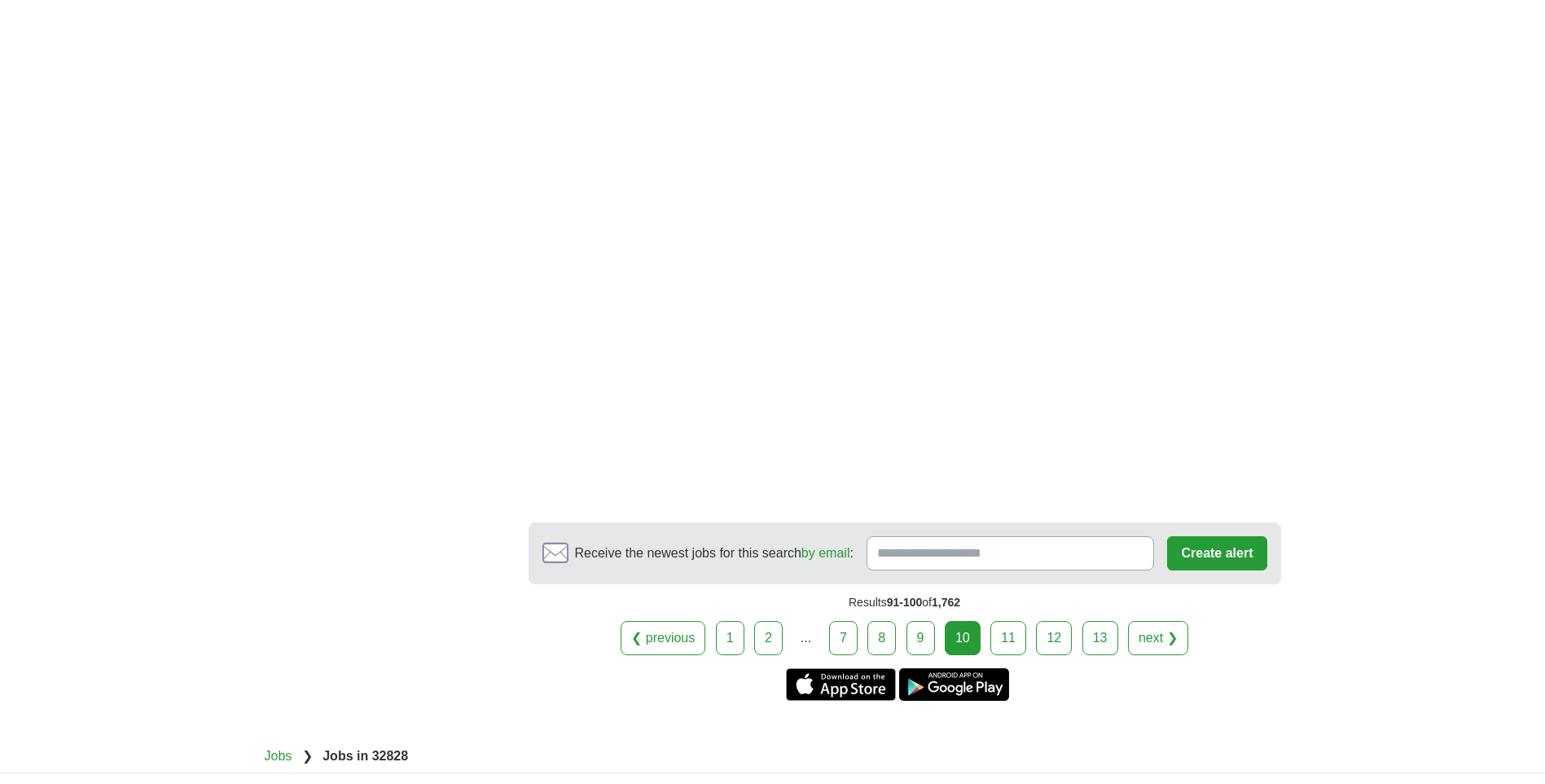
click at [1149, 621] on link "next ❯" at bounding box center [1158, 637] width 60 height 34
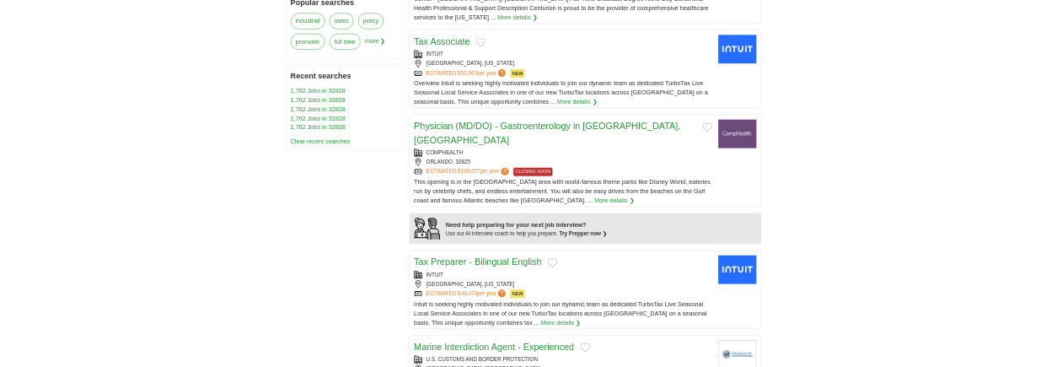
scroll to position [1011, 0]
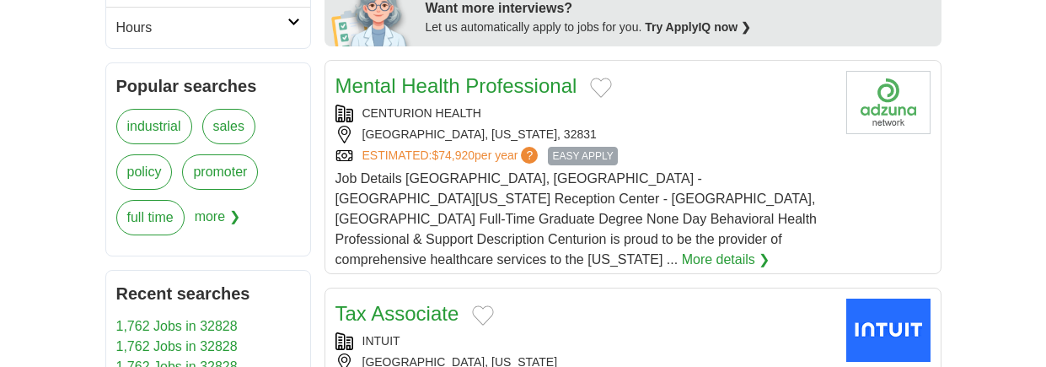
click at [135, 217] on link "full time" at bounding box center [150, 217] width 68 height 35
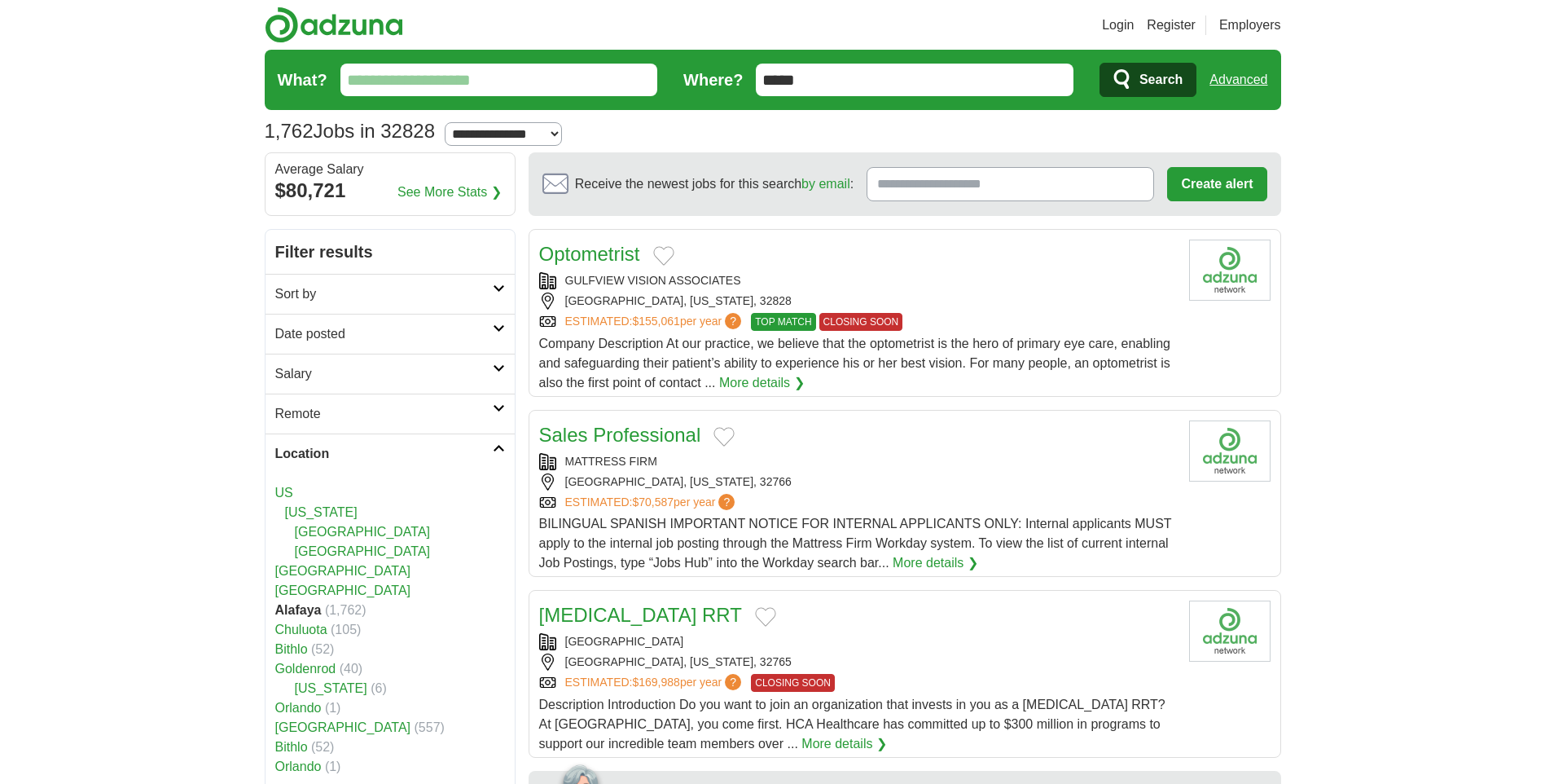
click at [506, 86] on input "What?" at bounding box center [499, 80] width 318 height 33
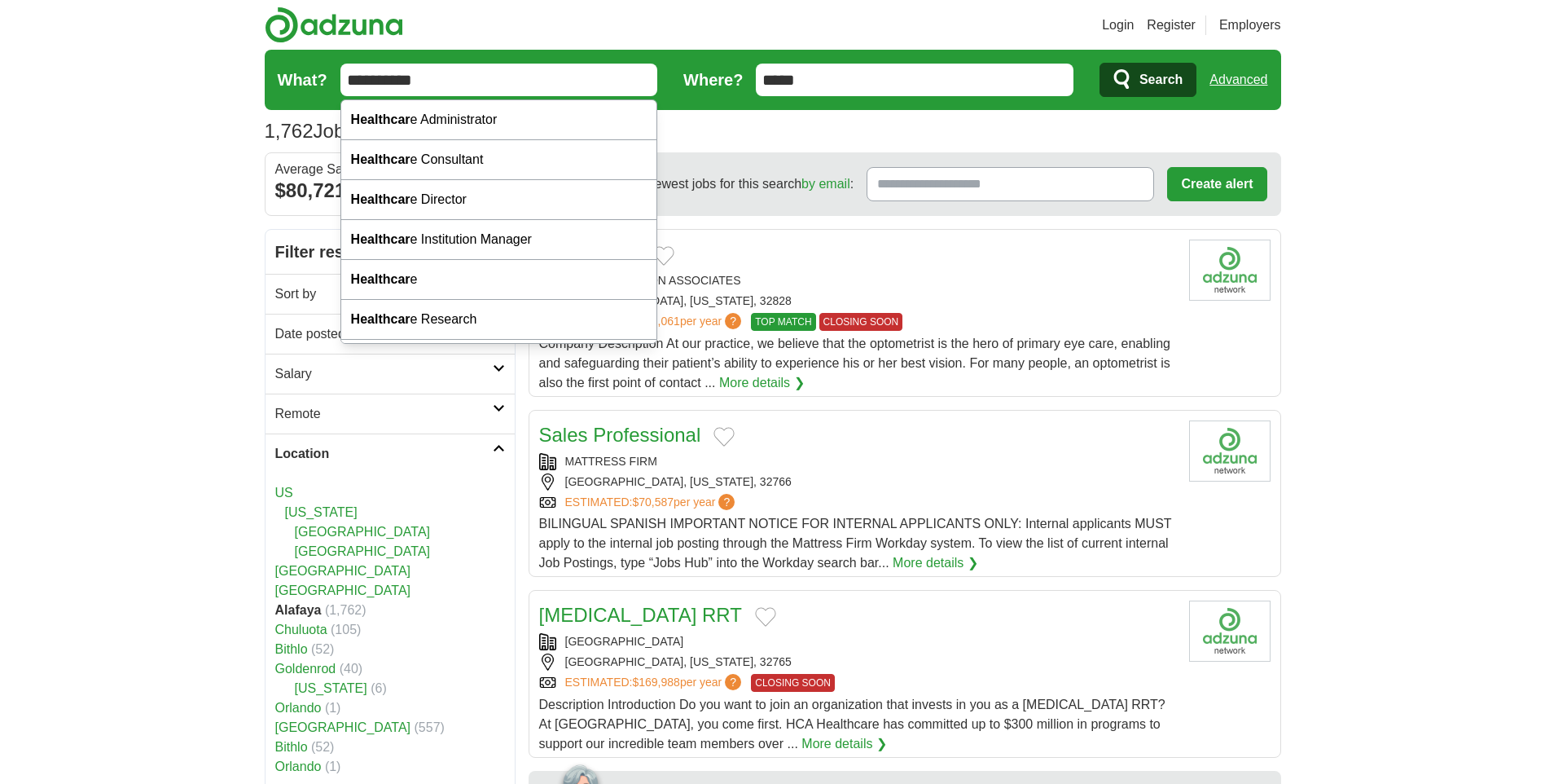
type input "**********"
click at [1099, 63] on button "Search" at bounding box center [1148, 79] width 97 height 34
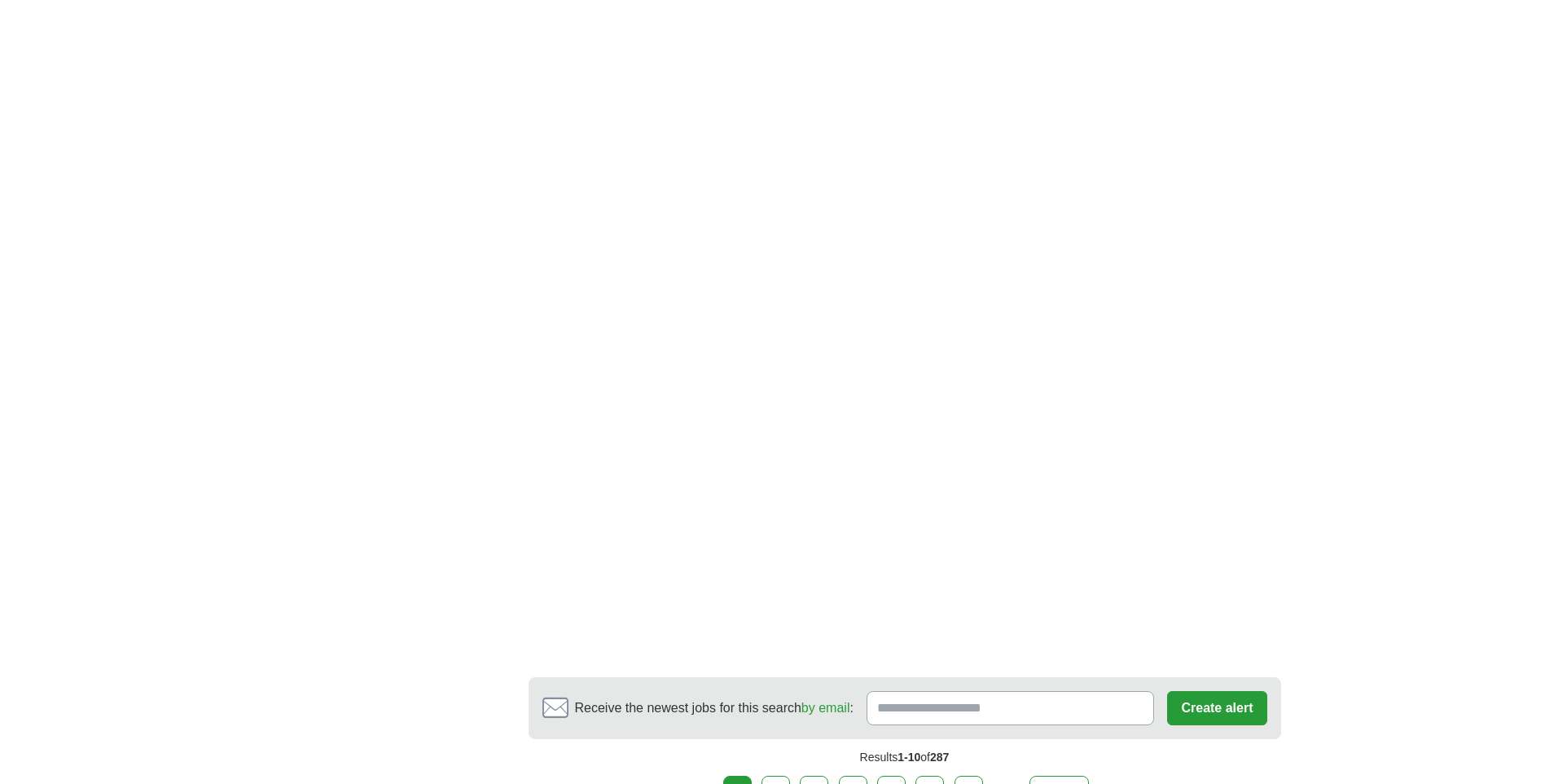
scroll to position [2770, 0]
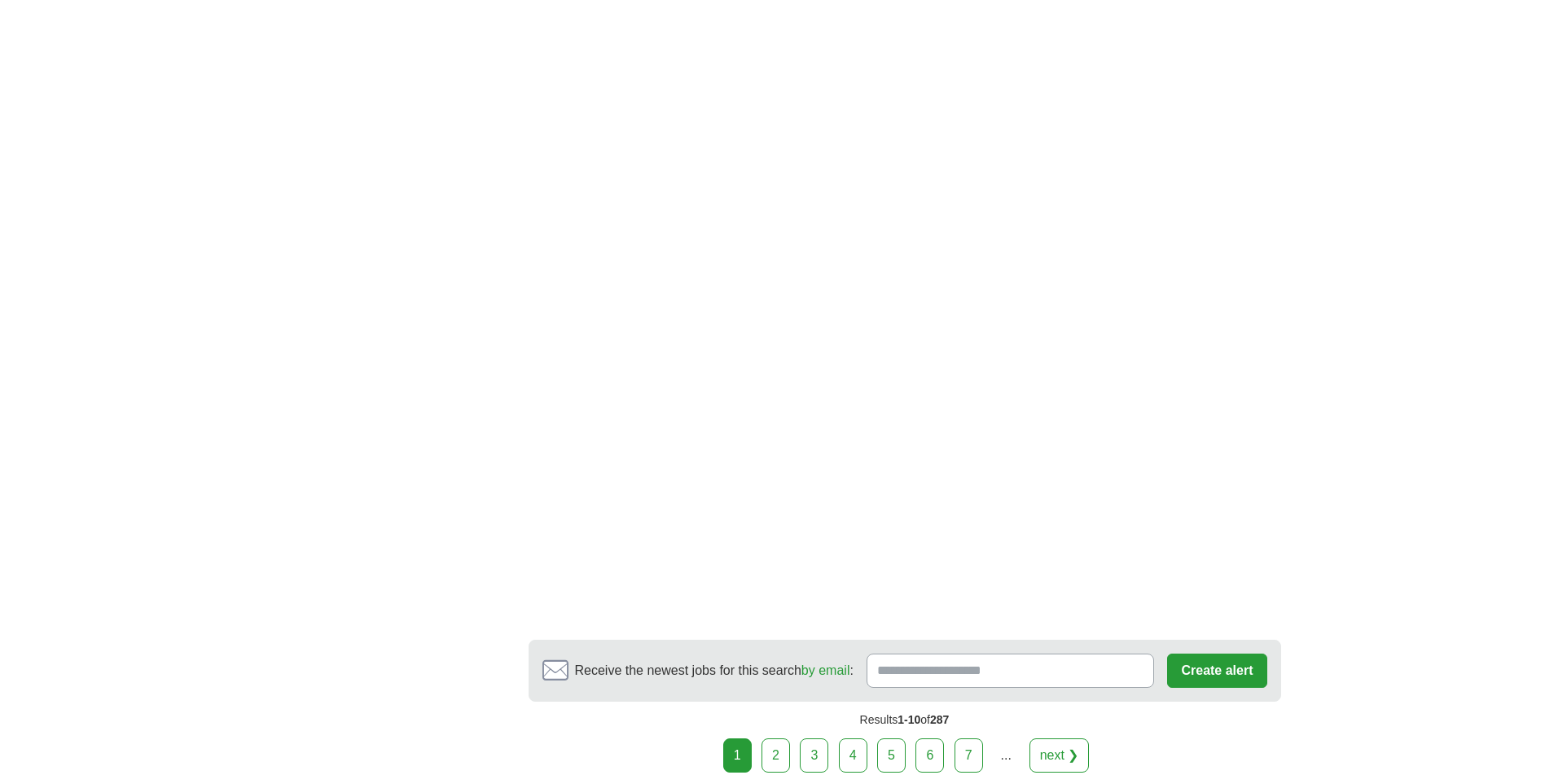
click at [1060, 738] on link "next ❯" at bounding box center [1060, 754] width 60 height 34
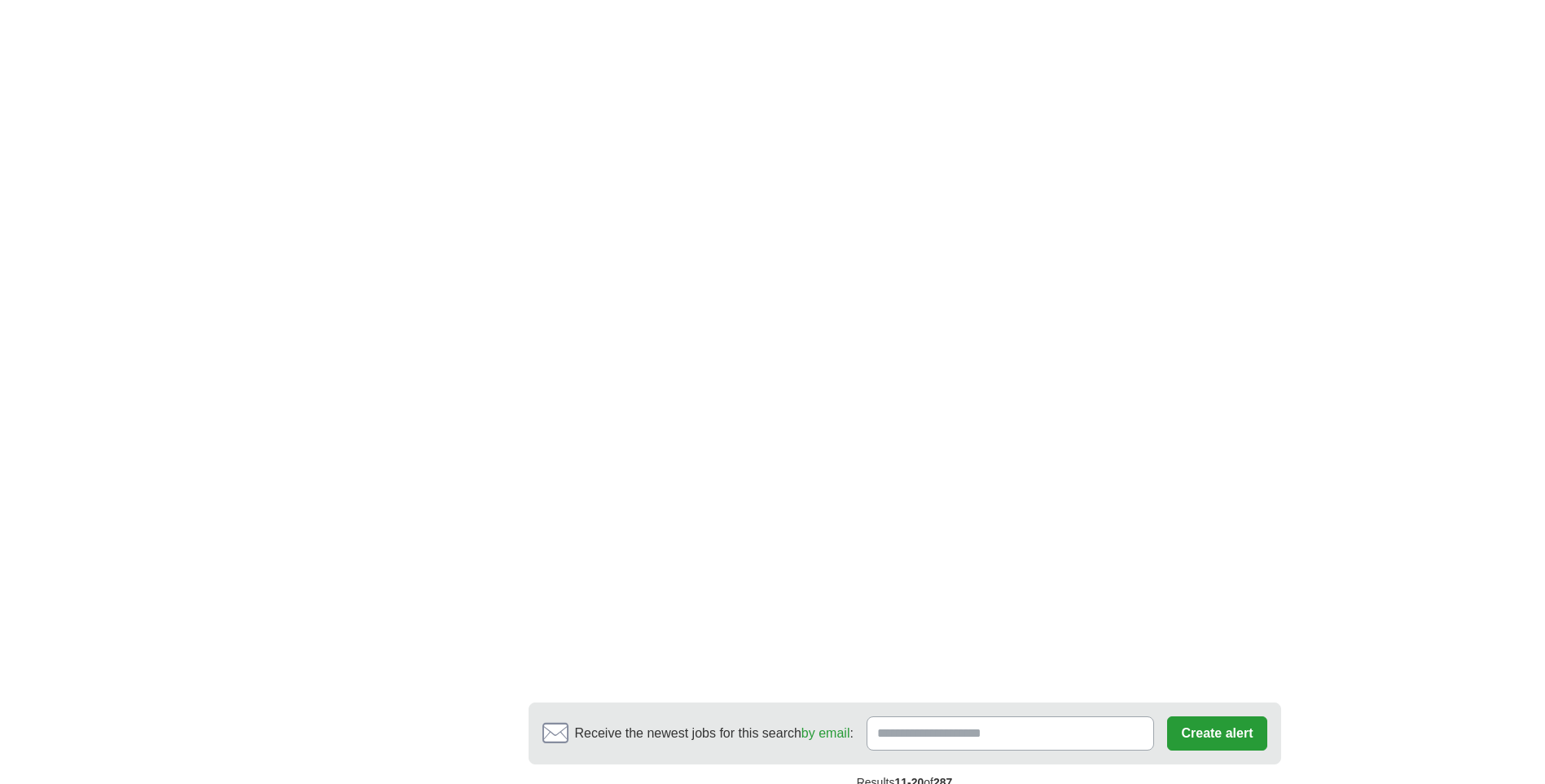
scroll to position [2688, 0]
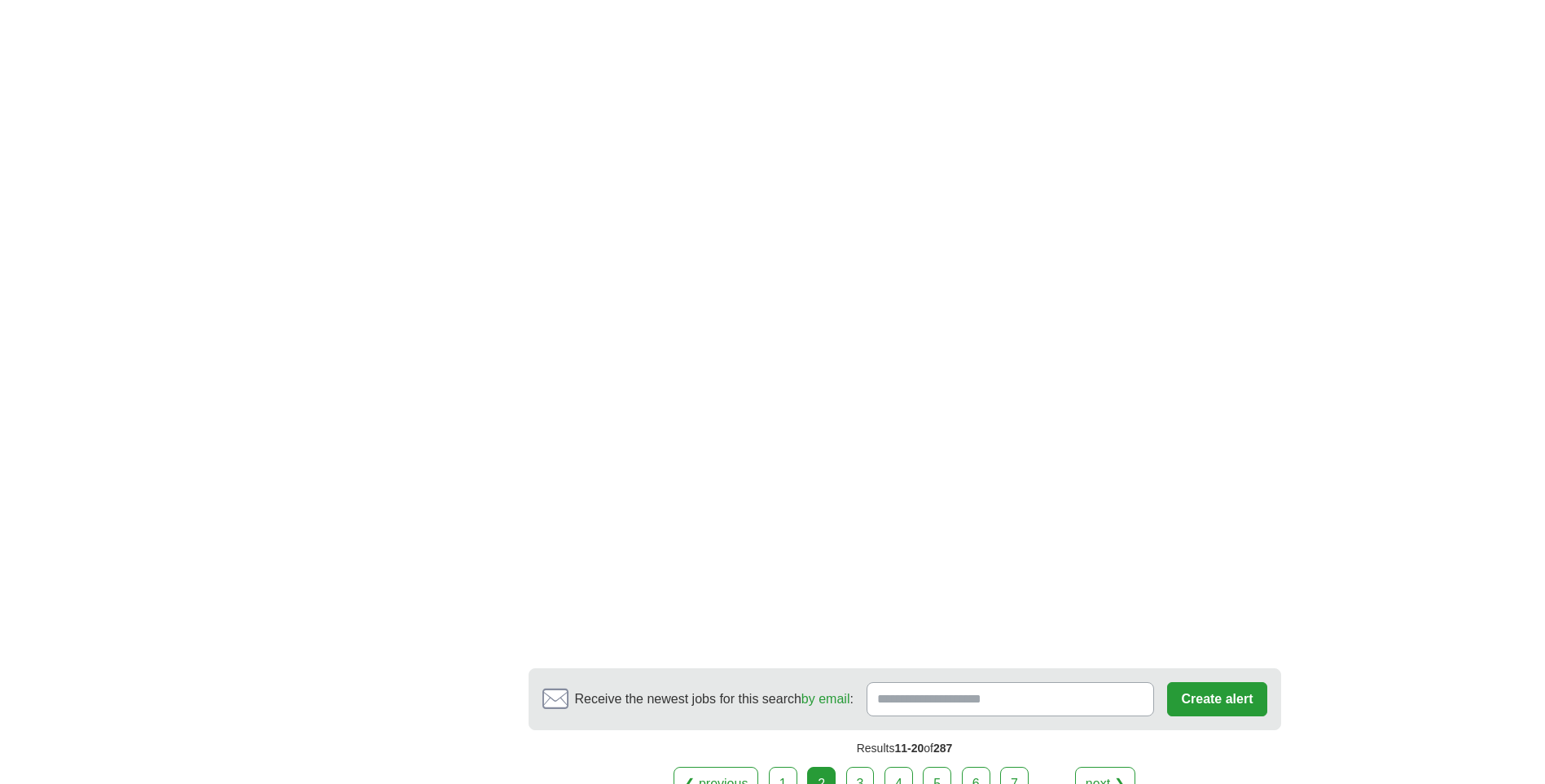
click at [1095, 767] on link "next ❯" at bounding box center [1105, 783] width 60 height 34
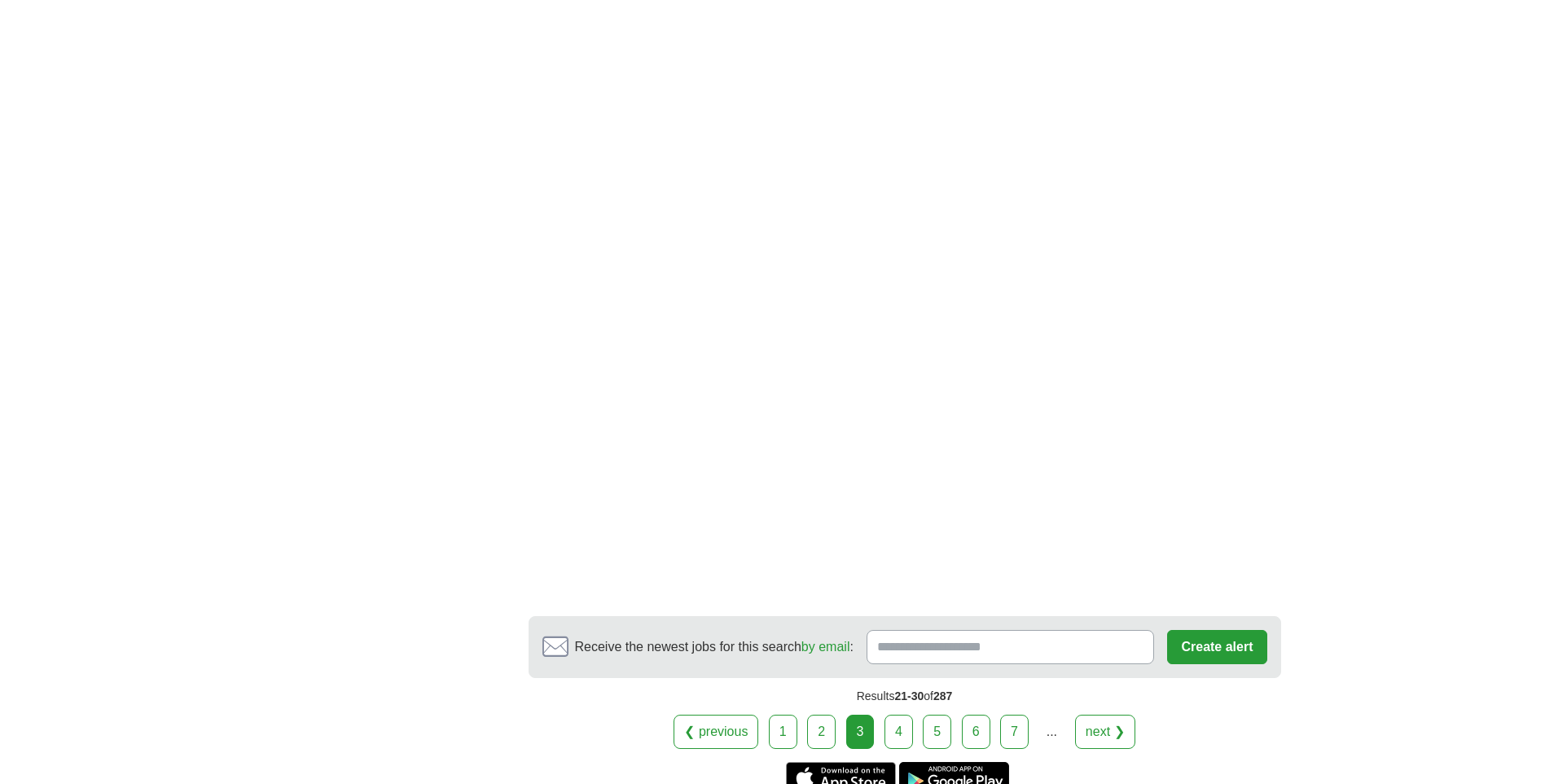
click at [893, 714] on link "4" at bounding box center [898, 731] width 28 height 34
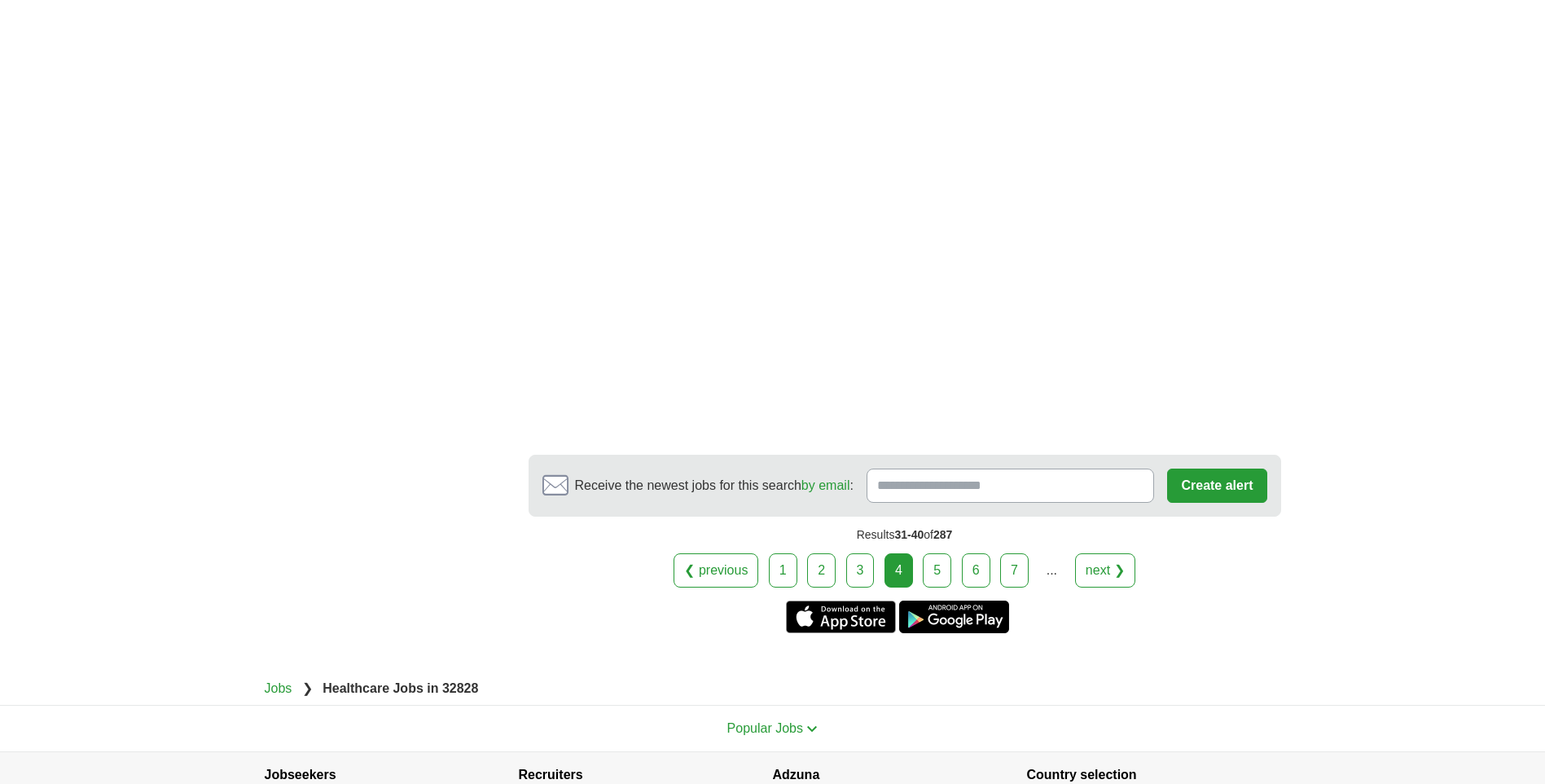
scroll to position [2770, 0]
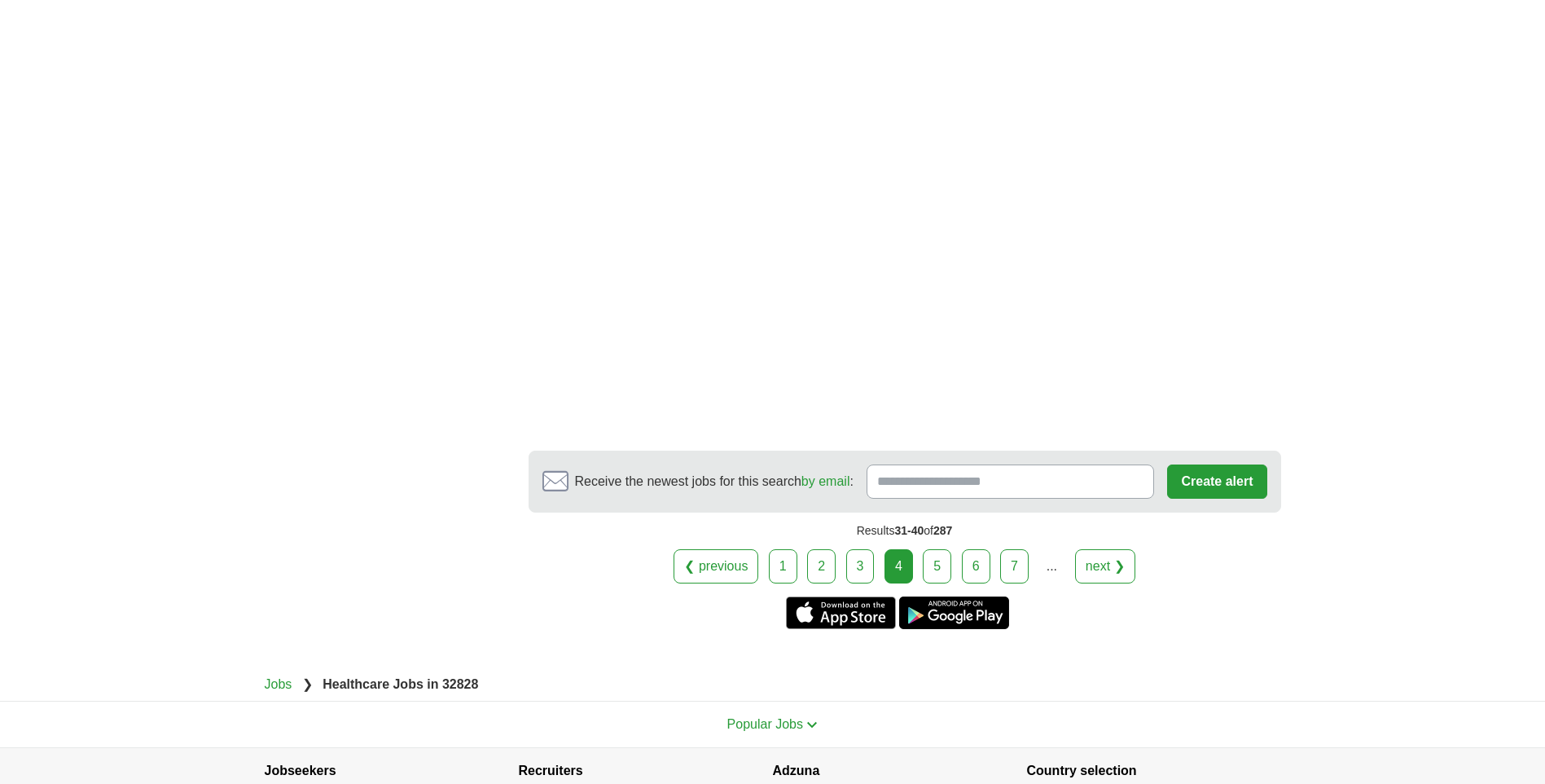
click at [933, 549] on link "5" at bounding box center [937, 566] width 28 height 34
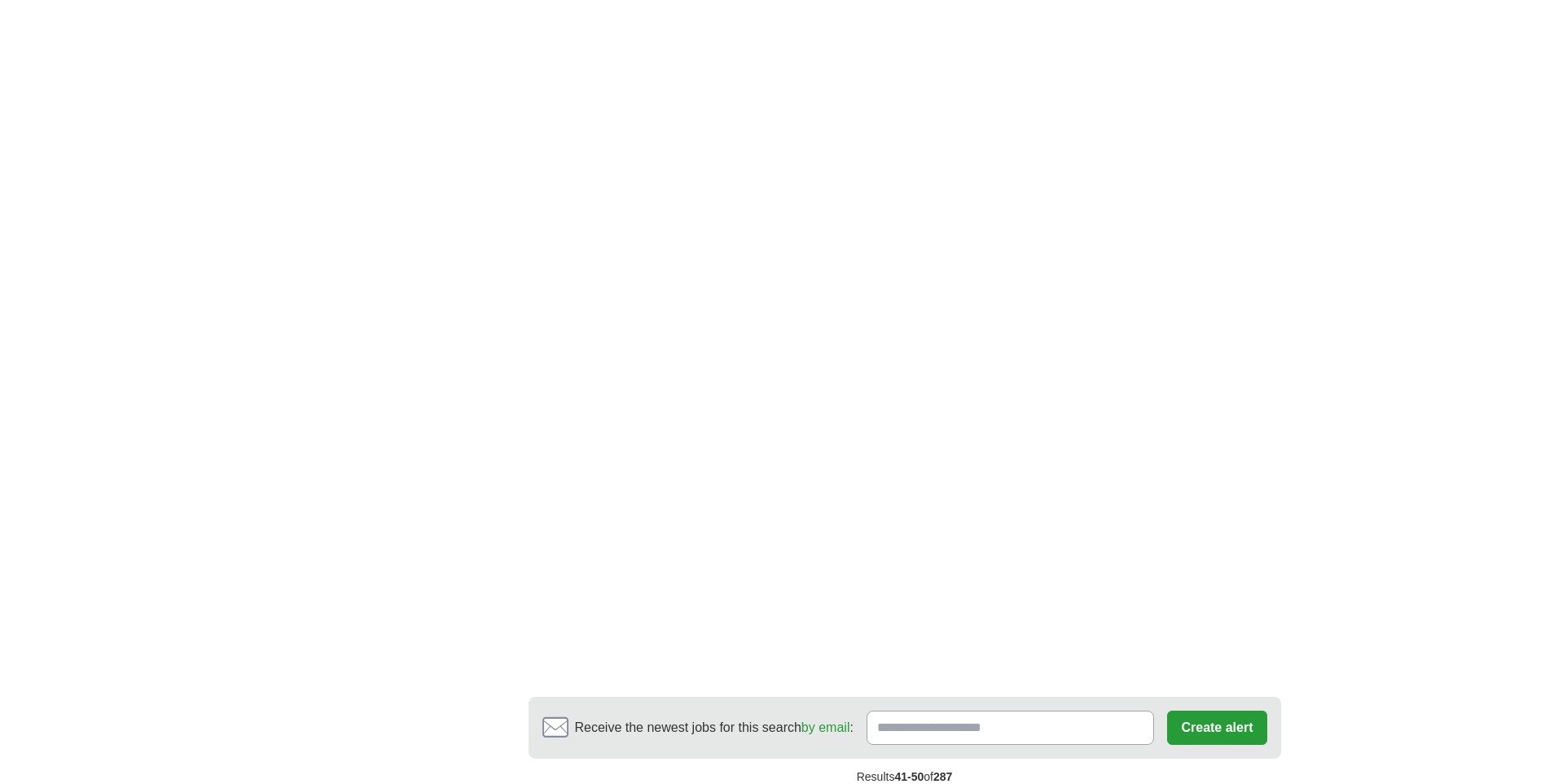
scroll to position [2688, 0]
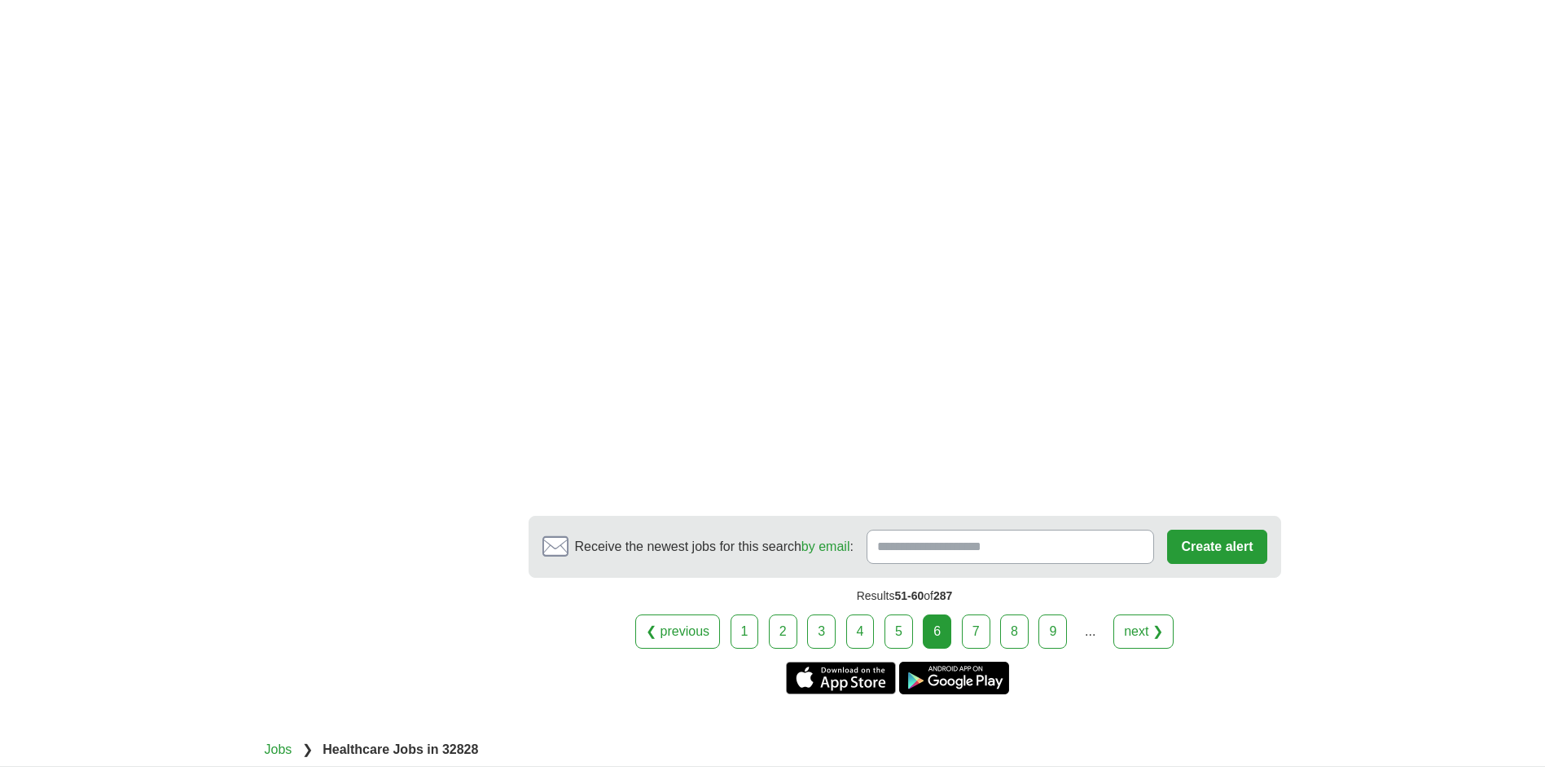
scroll to position [2721, 0]
click at [1130, 613] on link "next ❯" at bounding box center [1144, 629] width 60 height 34
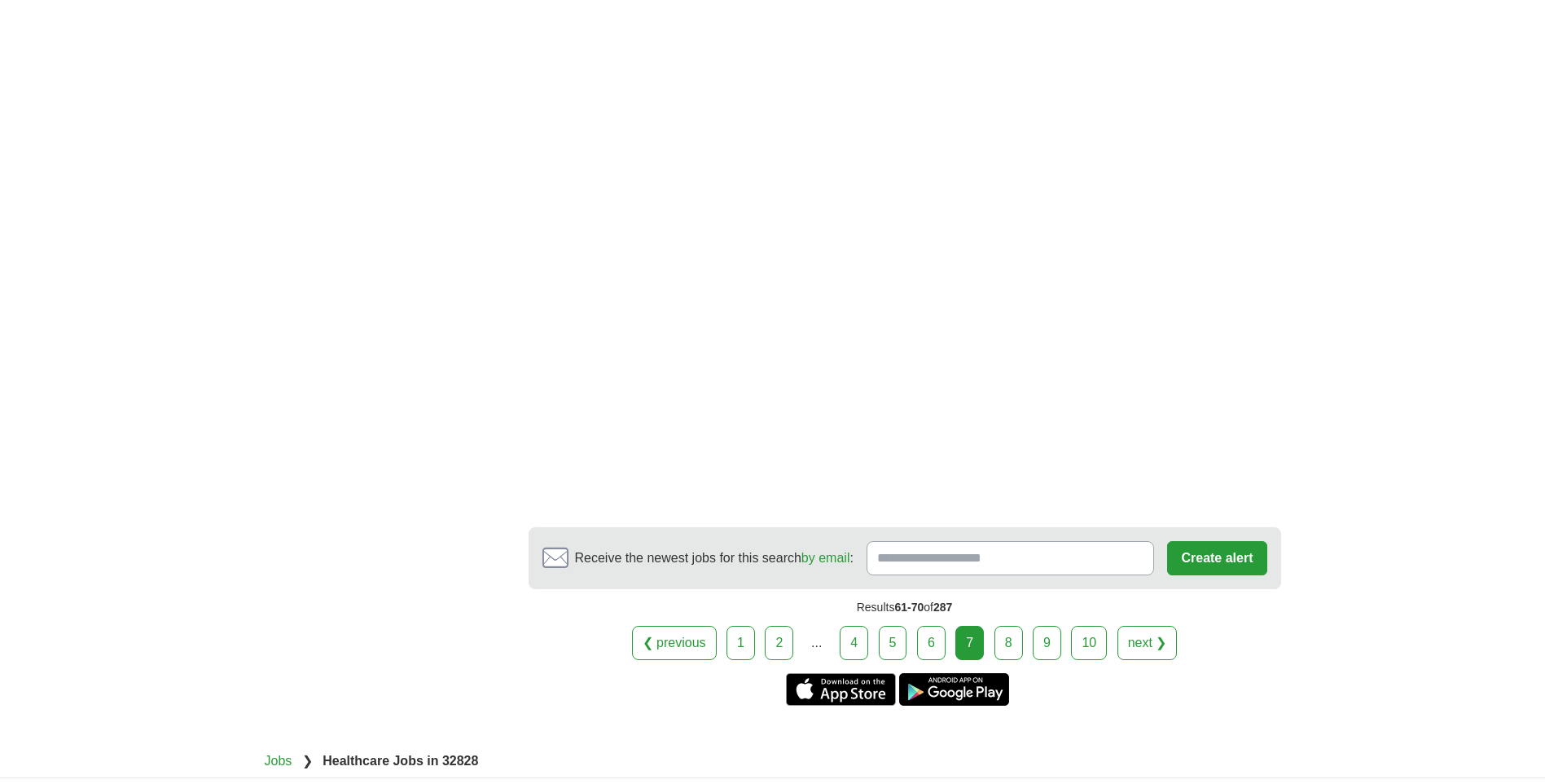
scroll to position [3130, 0]
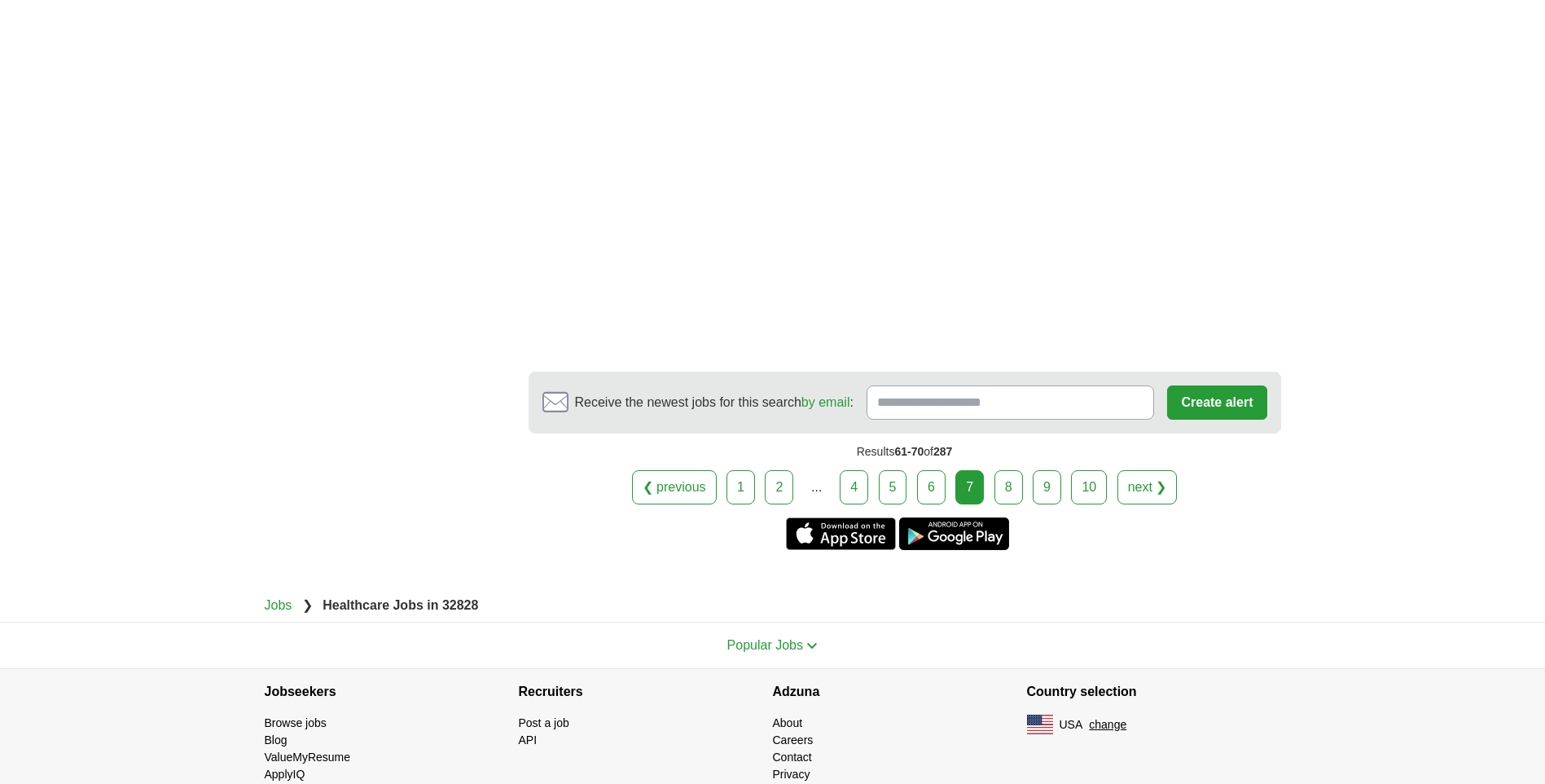
click at [1152, 470] on link "next ❯" at bounding box center [1148, 486] width 60 height 34
